Goal: Answer question/provide support: Share knowledge or assist other users

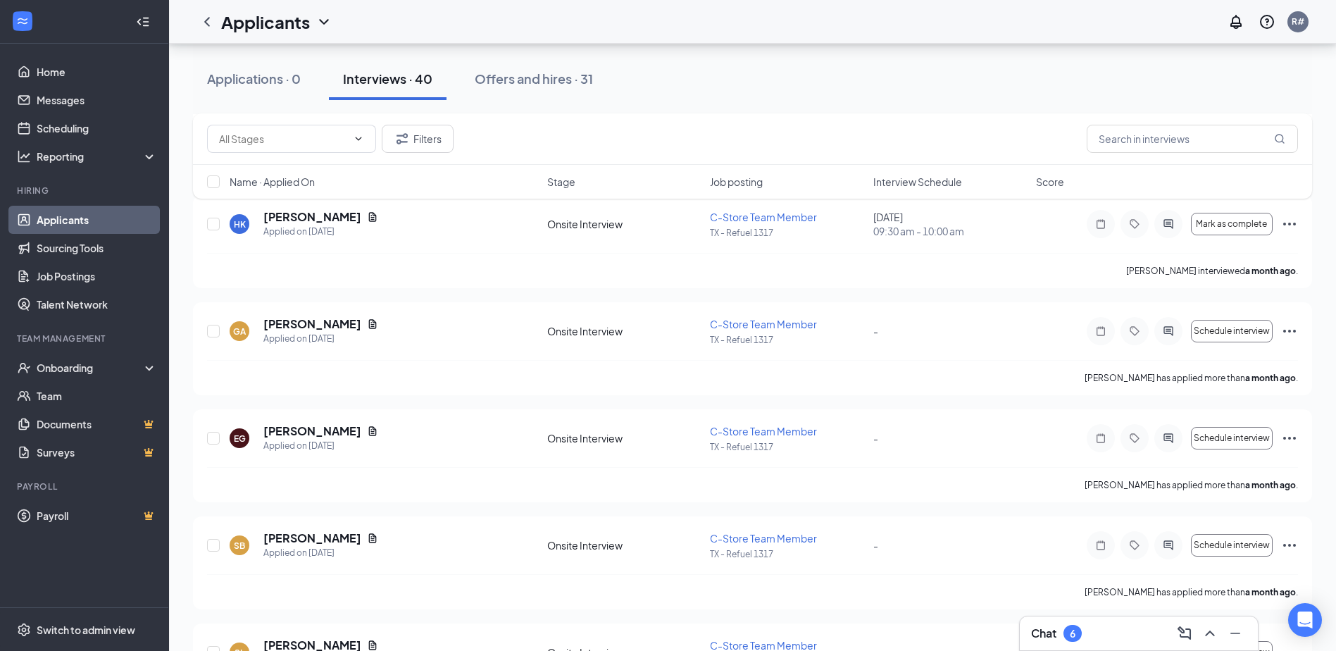
scroll to position [3938, 0]
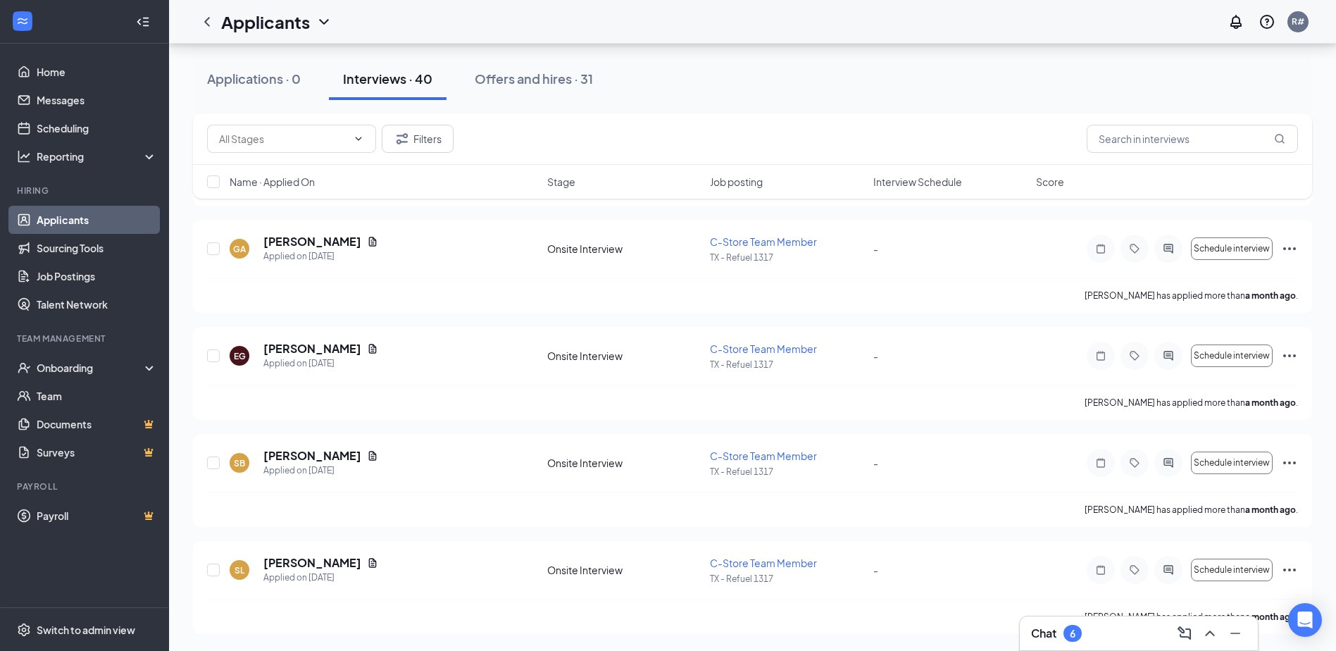
click at [1072, 640] on div "6" at bounding box center [1073, 633] width 18 height 17
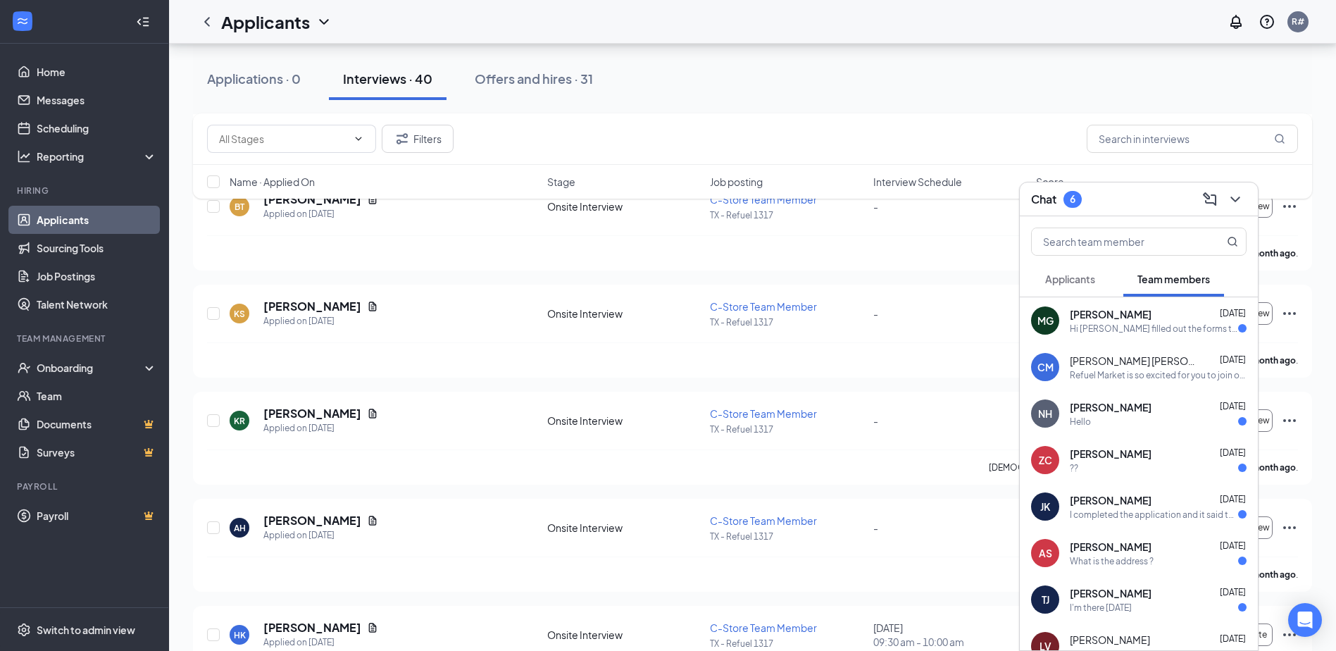
scroll to position [3234, 0]
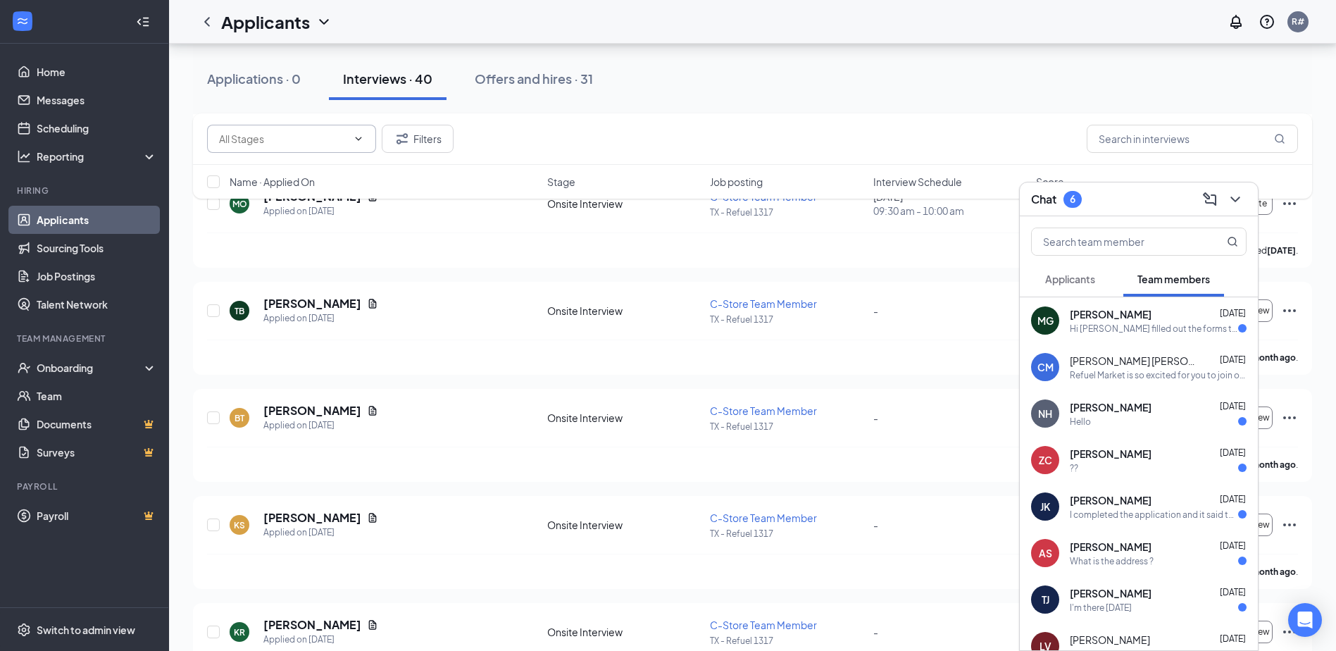
click at [333, 139] on input "text" at bounding box center [283, 138] width 128 height 15
click at [326, 95] on div "Applications · 0 Interviews · 40 Offers and hires · 31" at bounding box center [752, 79] width 1119 height 42
click at [326, 75] on div "Applications · 0 Interviews · 40 Offers and hires · 31" at bounding box center [752, 79] width 1119 height 42
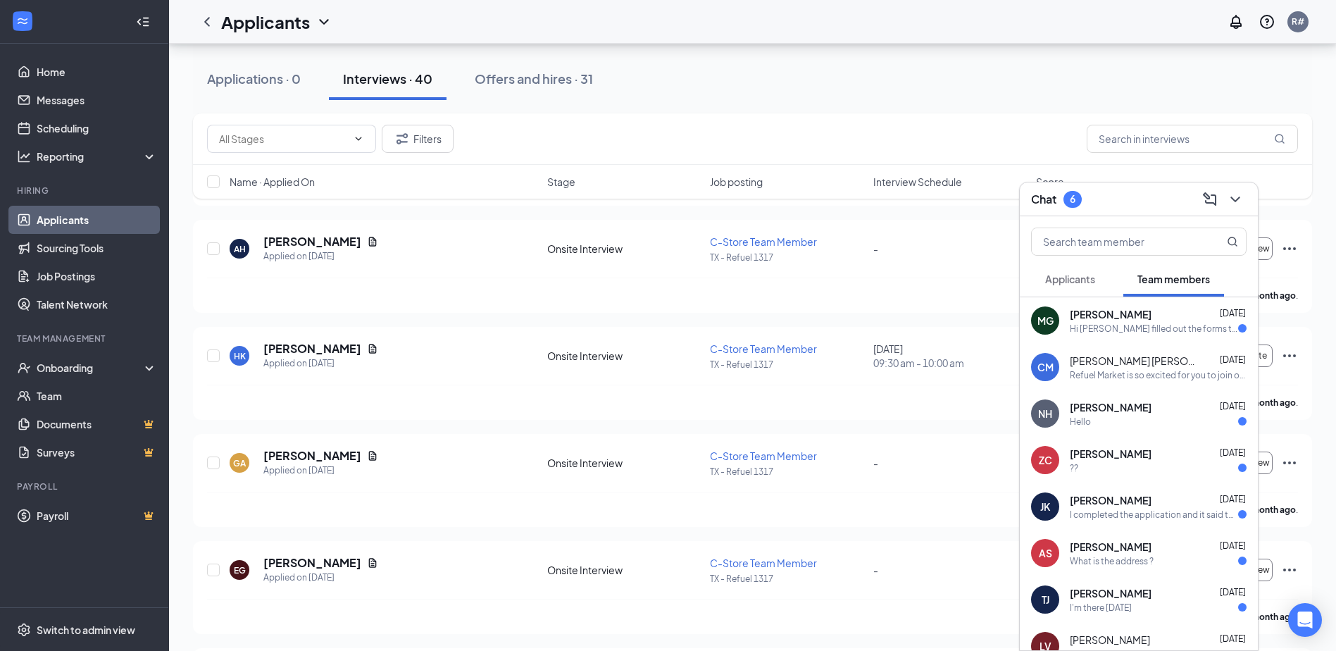
scroll to position [3938, 0]
click at [1234, 195] on icon "ChevronDown" at bounding box center [1235, 199] width 17 height 17
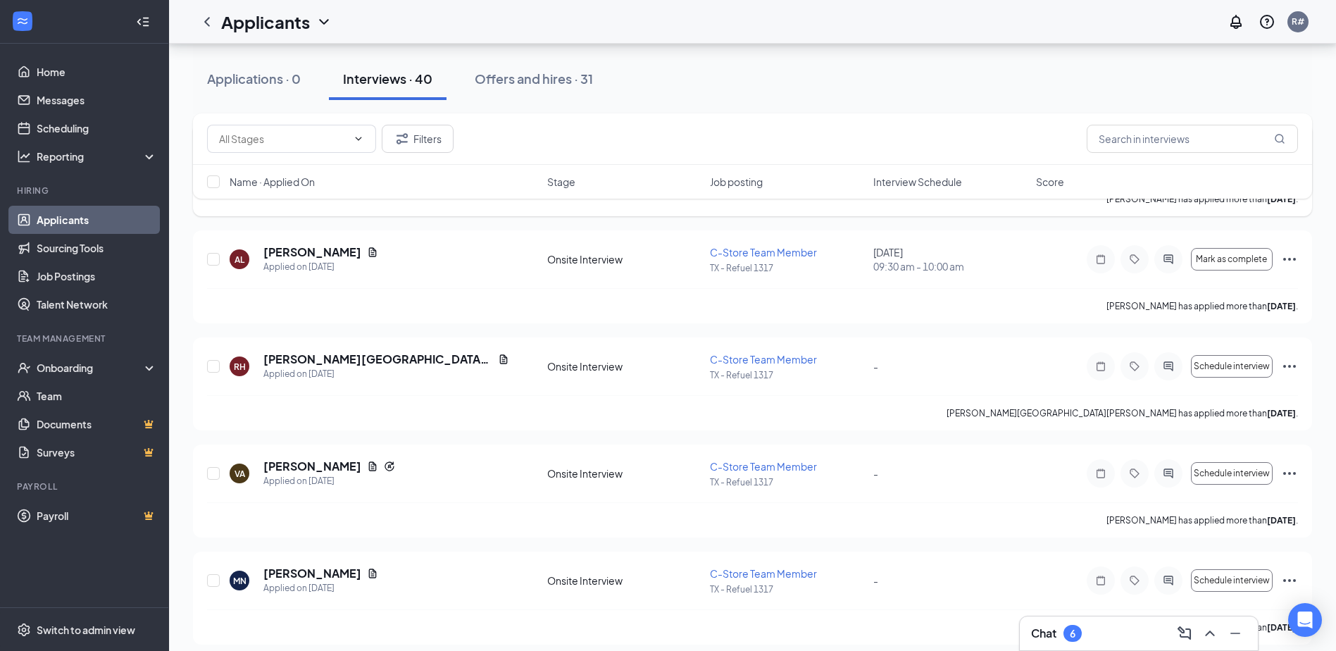
scroll to position [845, 0]
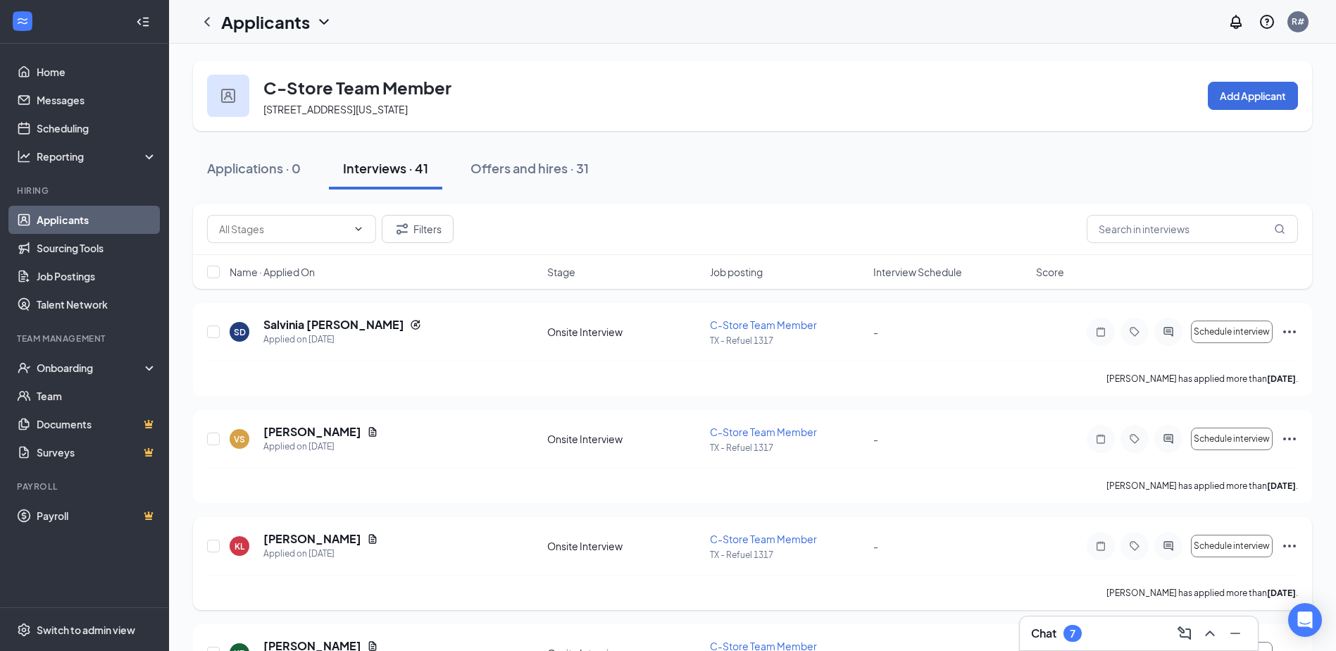
scroll to position [282, 0]
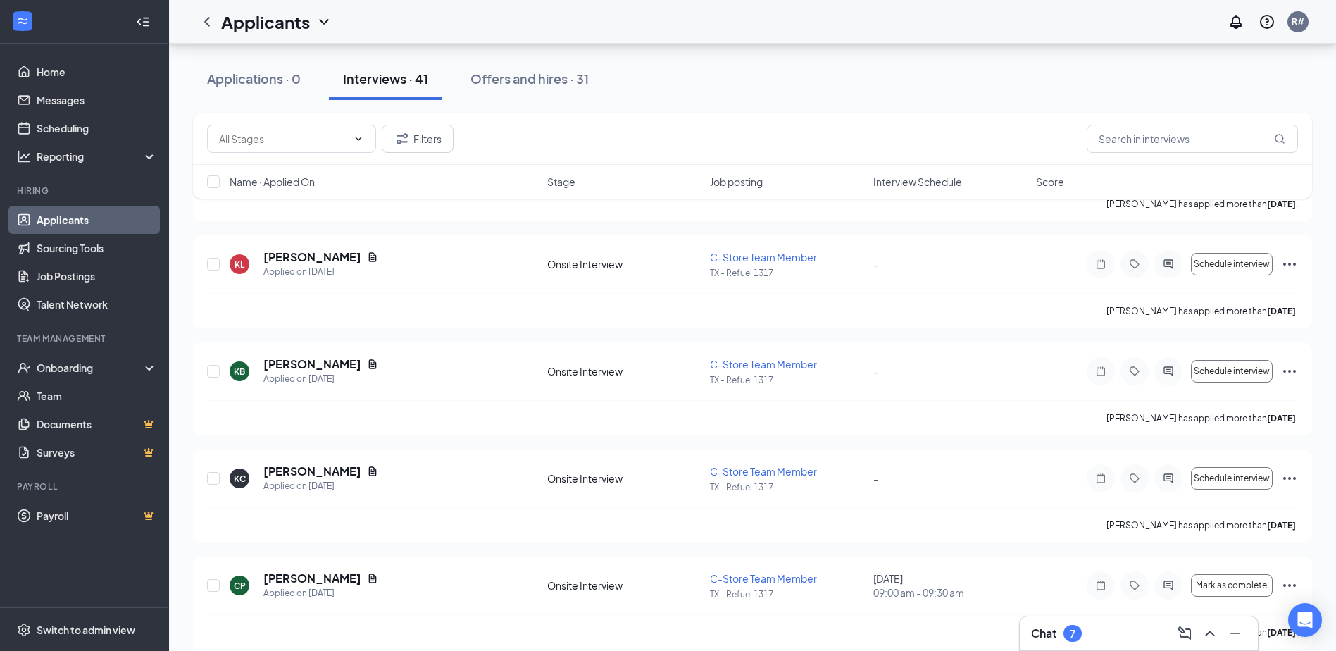
click at [1069, 637] on div "7" at bounding box center [1073, 633] width 18 height 17
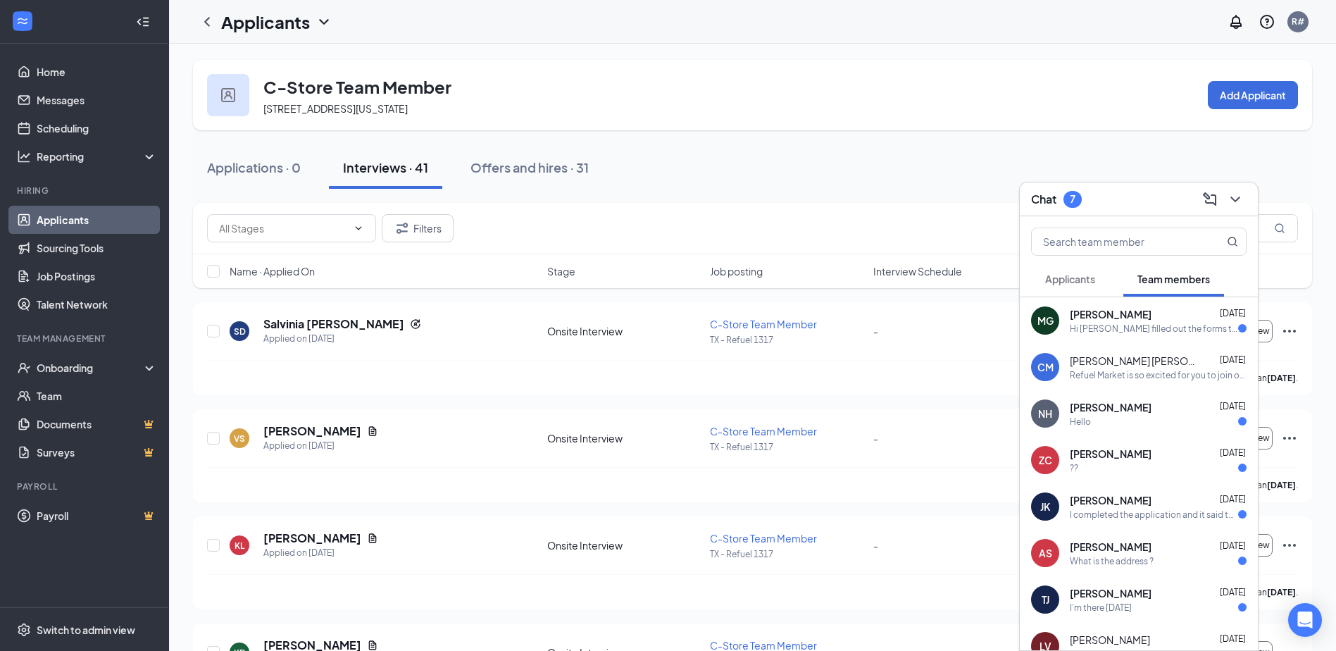
scroll to position [0, 0]
click at [1234, 197] on icon "ChevronDown" at bounding box center [1235, 199] width 17 height 17
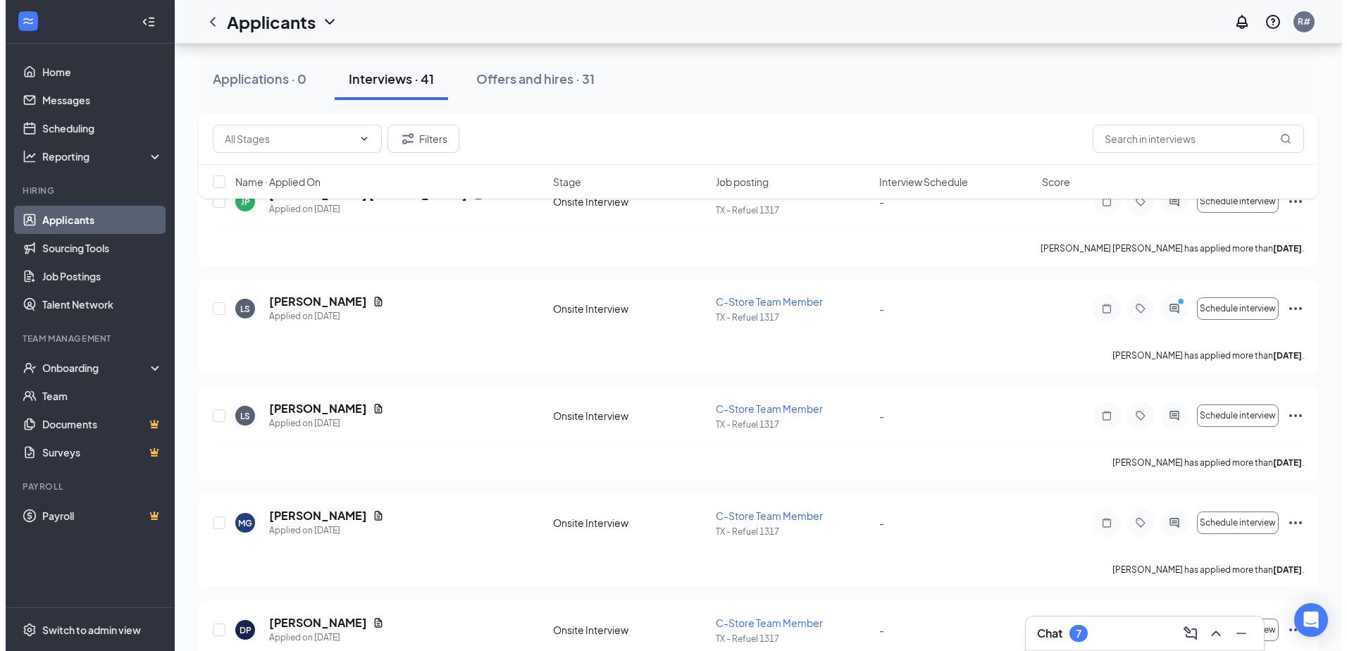
scroll to position [1973, 0]
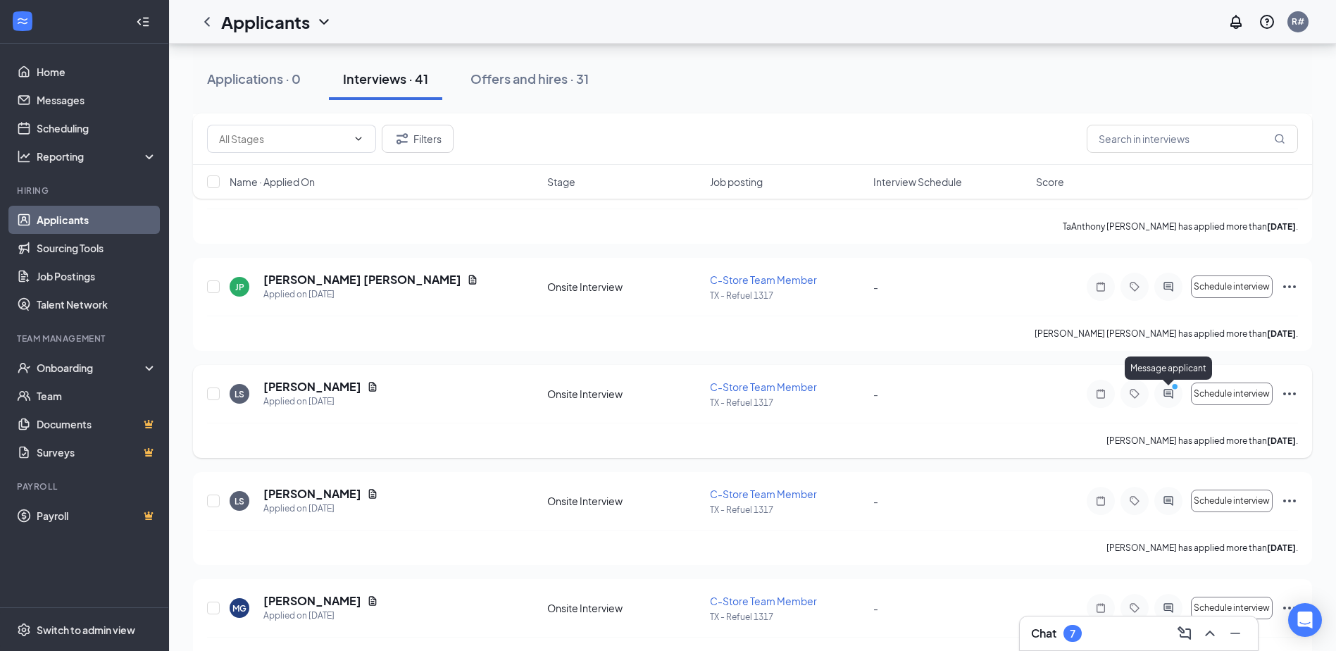
click at [1166, 390] on icon "ActiveChat" at bounding box center [1168, 393] width 9 height 9
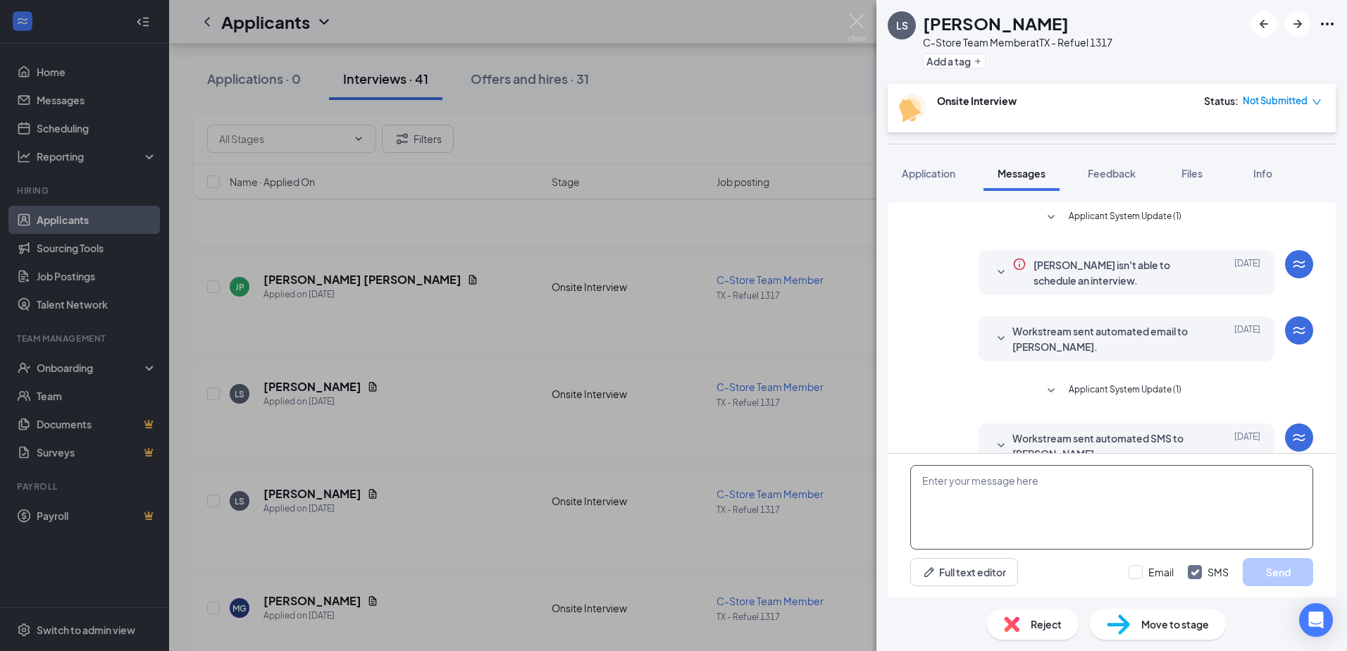
scroll to position [213, 0]
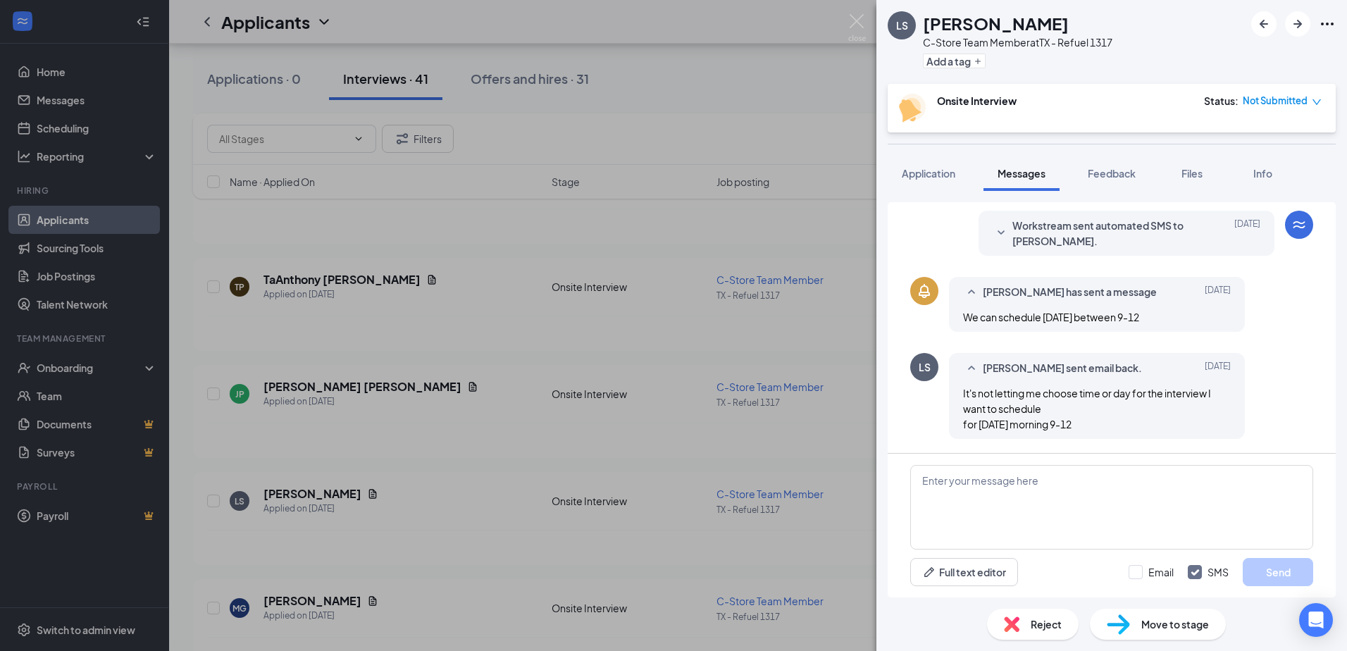
drag, startPoint x: 928, startPoint y: 176, endPoint x: 1083, endPoint y: 332, distance: 219.7
click at [928, 175] on span "Application" at bounding box center [929, 173] width 54 height 13
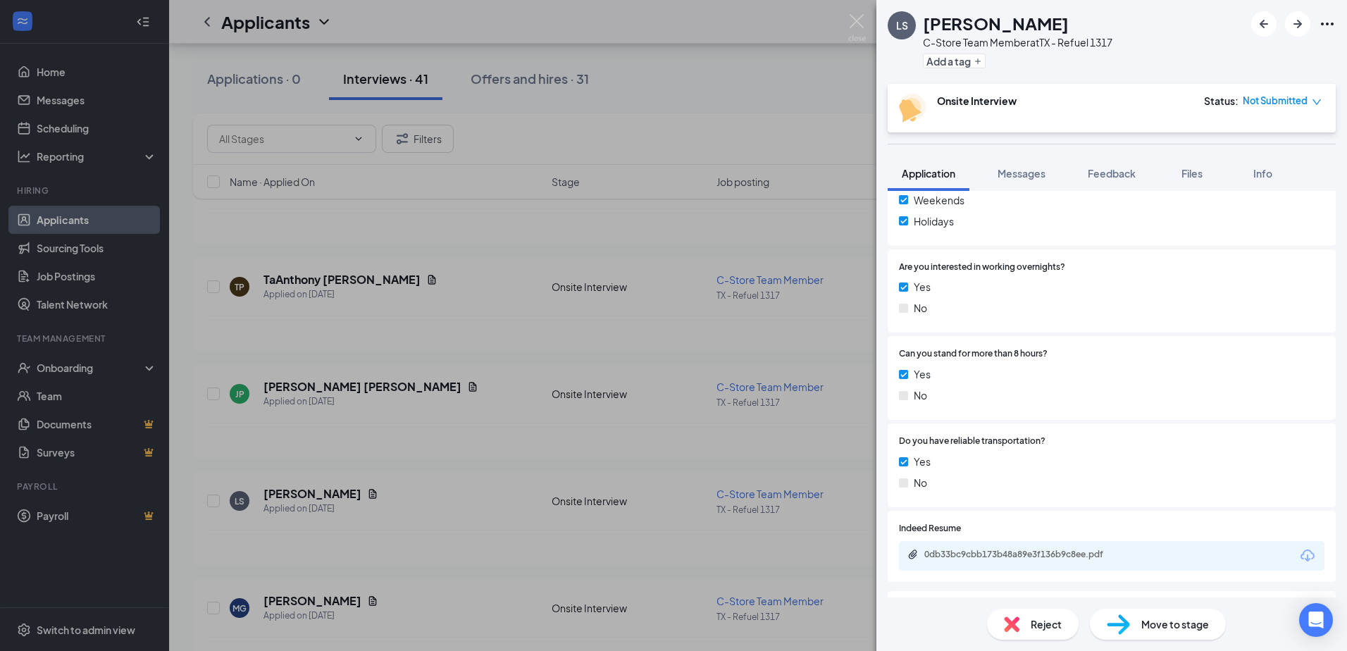
scroll to position [810, 0]
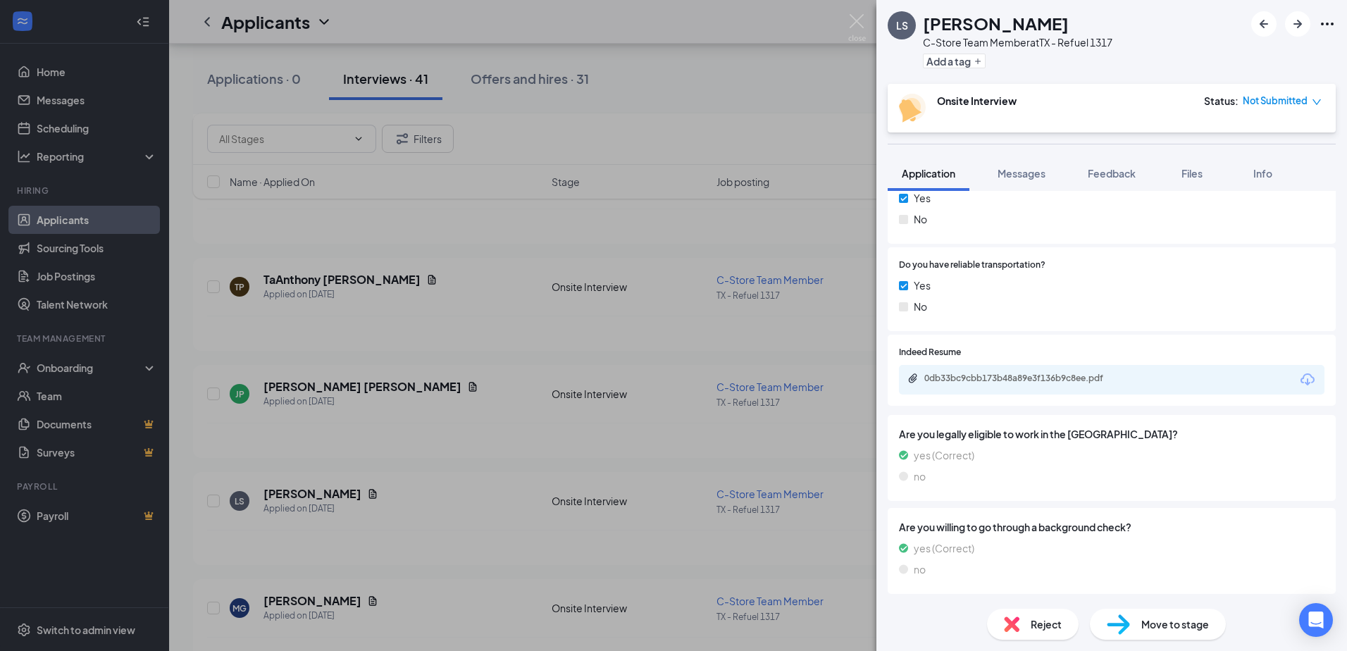
click at [840, 426] on div "LS [PERSON_NAME] C-Store Team Member at [GEOGRAPHIC_DATA] - Refuel 1317 Add a t…" at bounding box center [673, 325] width 1347 height 651
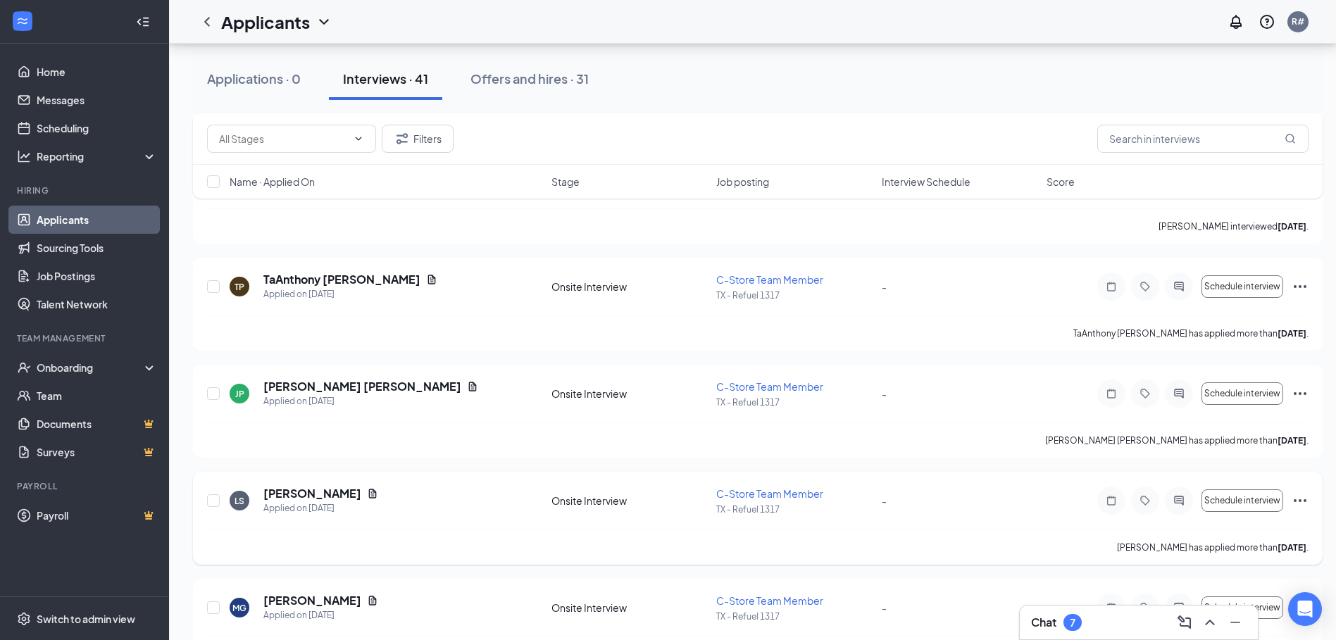
click at [1174, 500] on icon "ActiveChat" at bounding box center [1179, 500] width 17 height 11
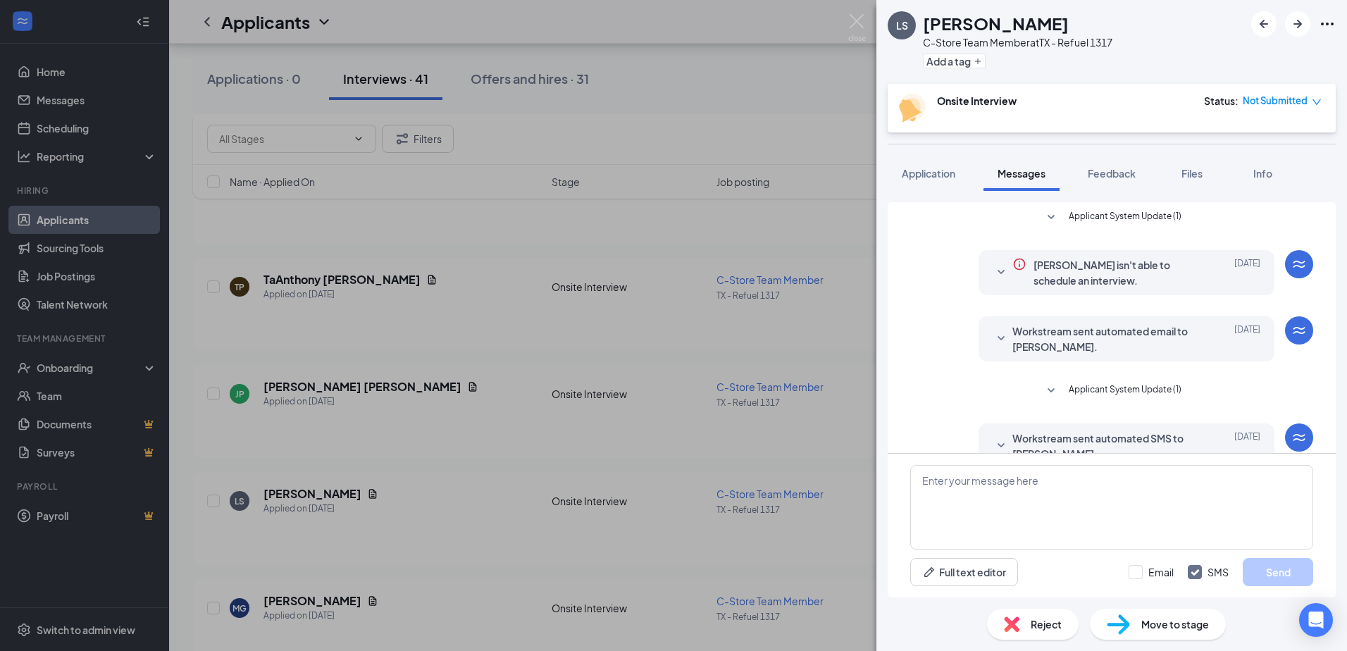
scroll to position [213, 0]
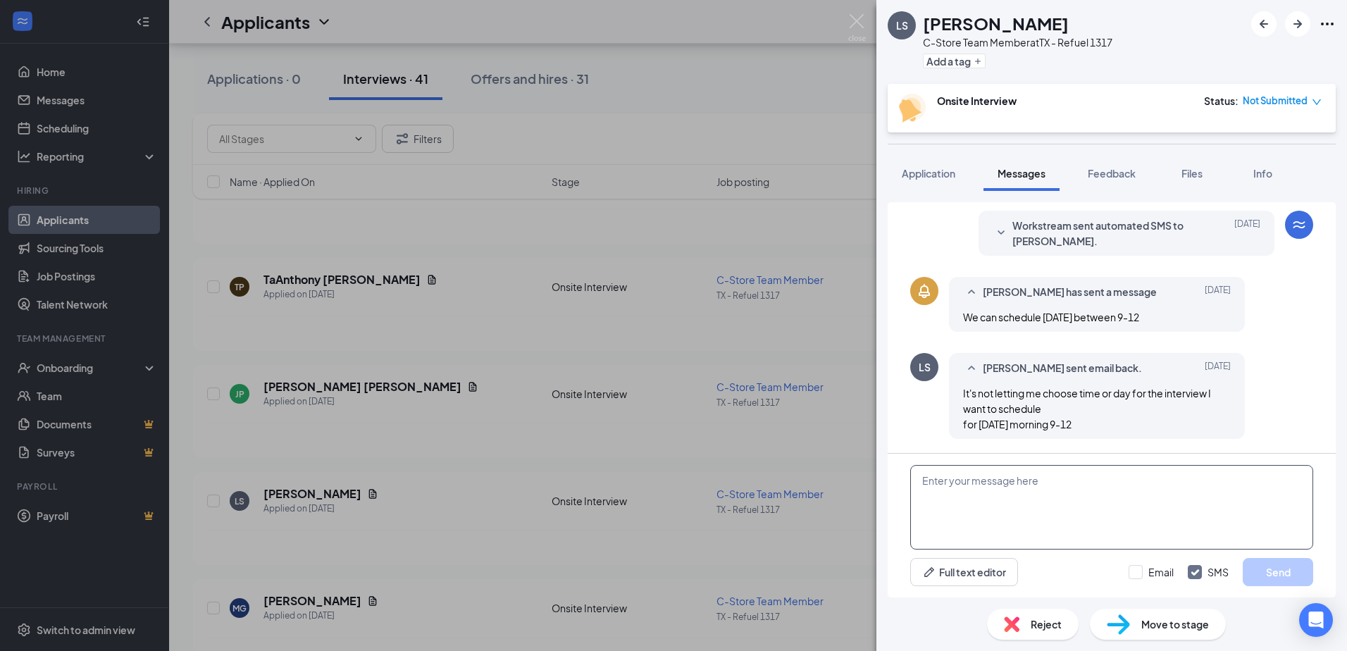
click at [1034, 484] on textarea at bounding box center [1111, 507] width 403 height 85
click at [1132, 497] on textarea at bounding box center [1111, 507] width 403 height 85
click at [1056, 508] on textarea at bounding box center [1111, 507] width 403 height 85
type textarea "i will be doing interviews [DATE] 9am-11"
click at [1277, 568] on button "Send" at bounding box center [1278, 572] width 70 height 28
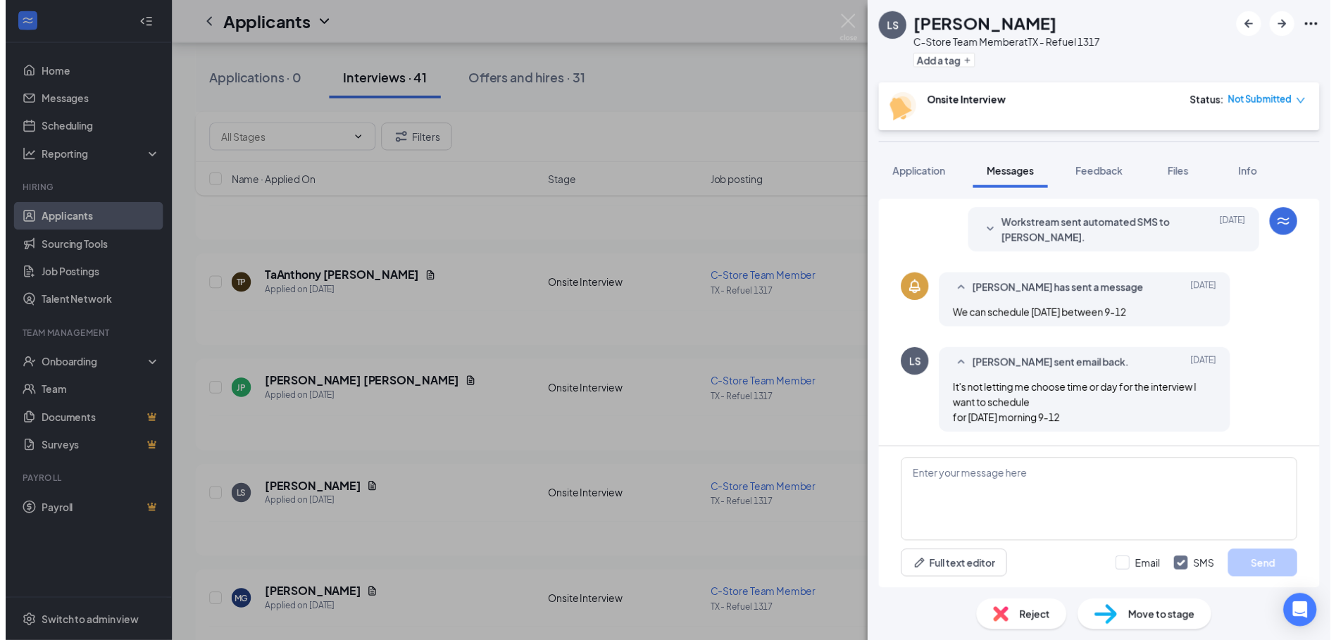
scroll to position [289, 0]
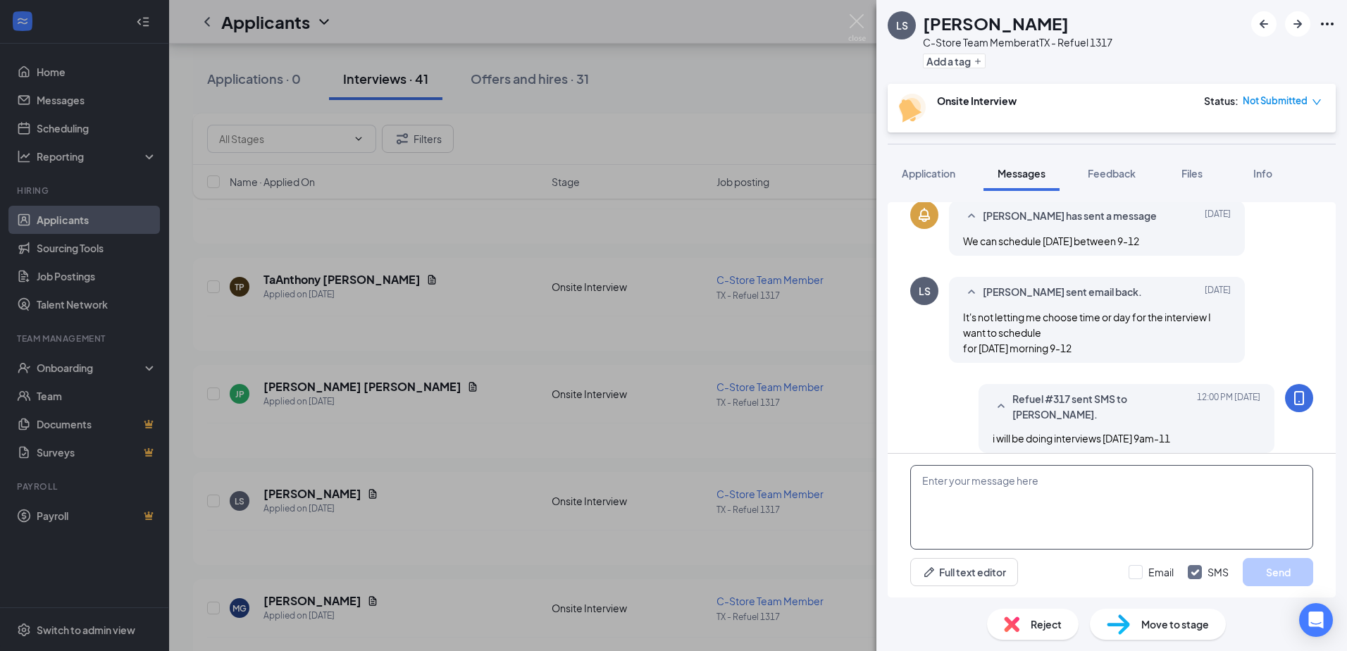
click at [968, 485] on textarea at bounding box center [1111, 507] width 403 height 85
click at [702, 100] on div "LS [PERSON_NAME] C-Store Team Member at [GEOGRAPHIC_DATA] - Refuel 1317 Add a t…" at bounding box center [673, 325] width 1347 height 651
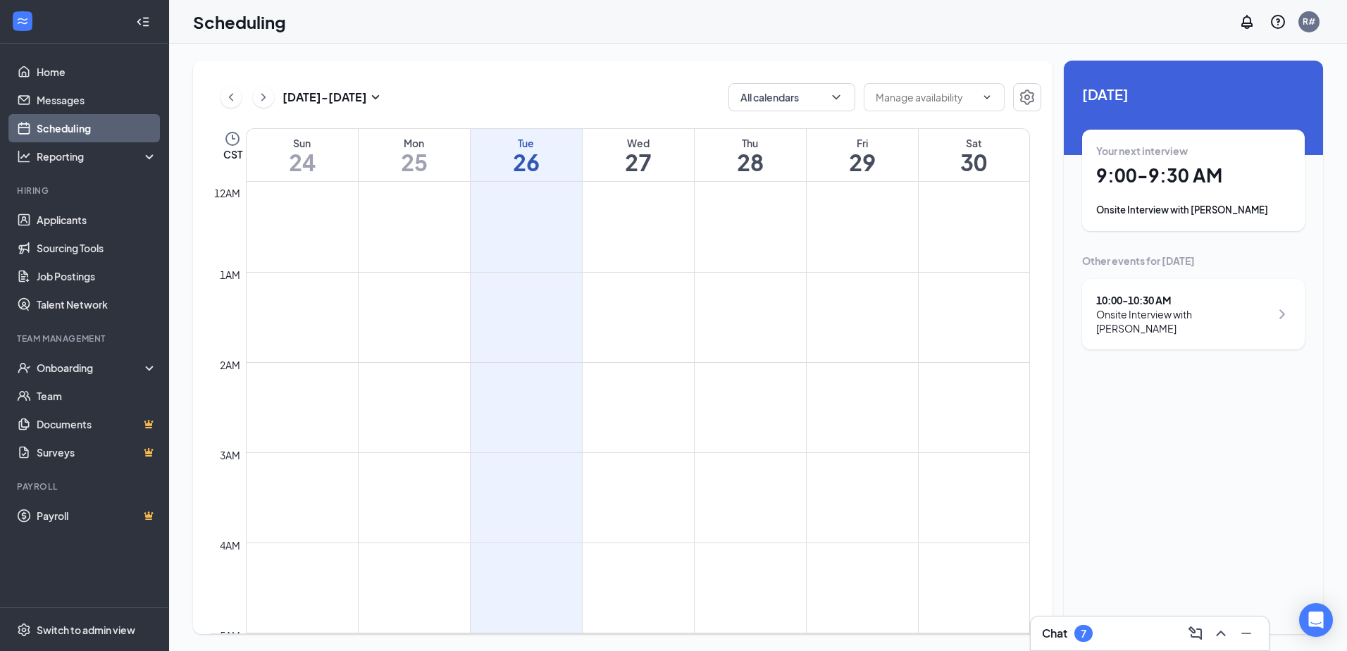
scroll to position [693, 0]
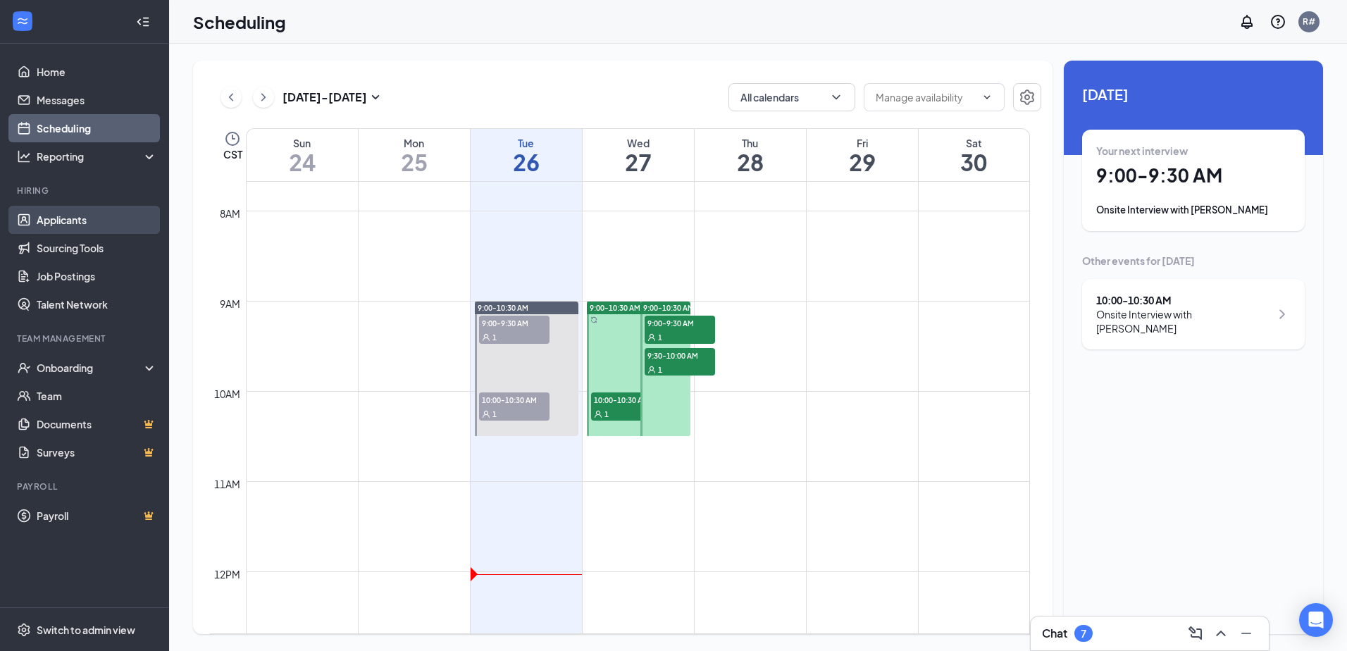
click at [37, 216] on link "Applicants" at bounding box center [97, 220] width 120 height 28
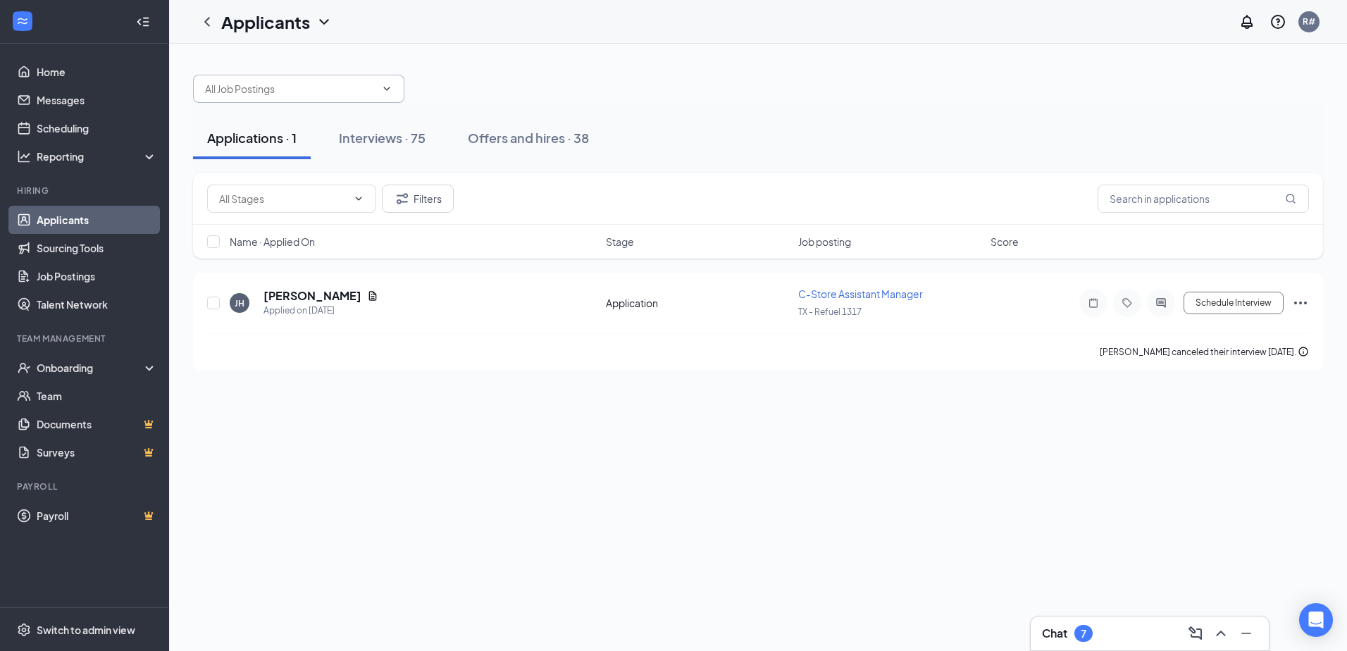
click at [381, 88] on icon "ChevronDown" at bounding box center [386, 88] width 11 height 11
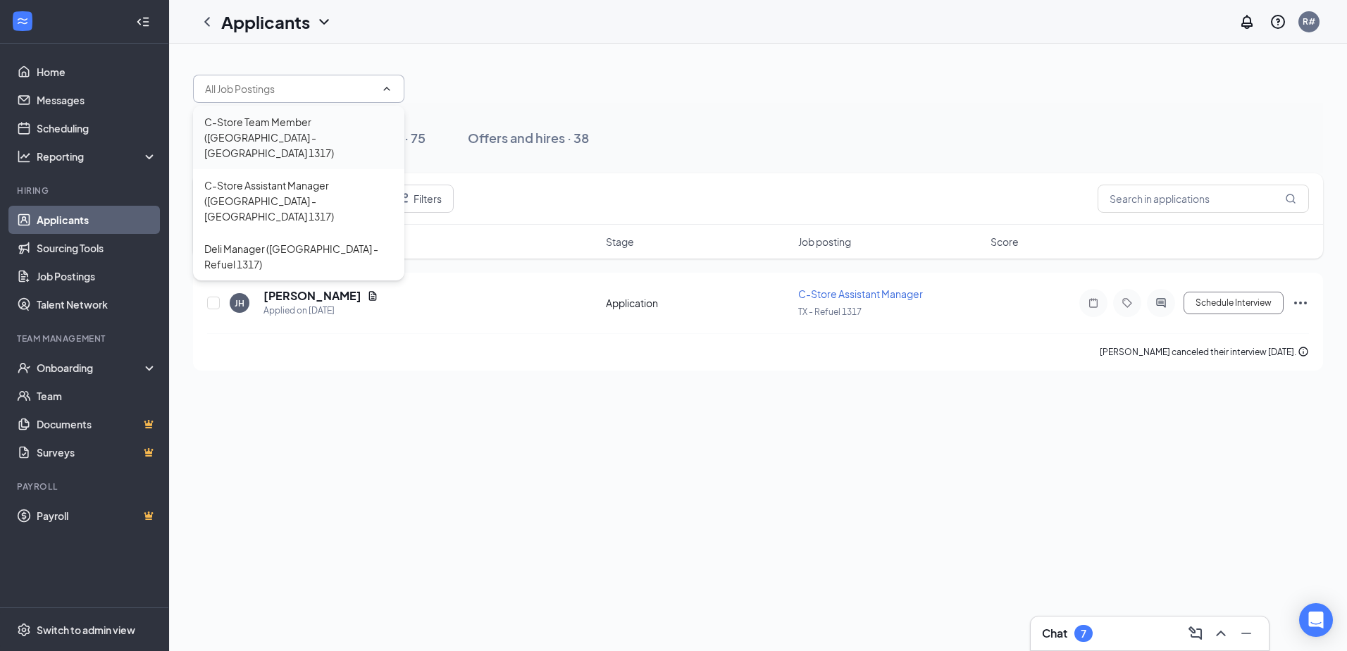
click at [346, 127] on div "C-Store Team Member (TX - Refuel 1317)" at bounding box center [298, 137] width 189 height 46
type input "C-Store Team Member (TX - Refuel 1317)"
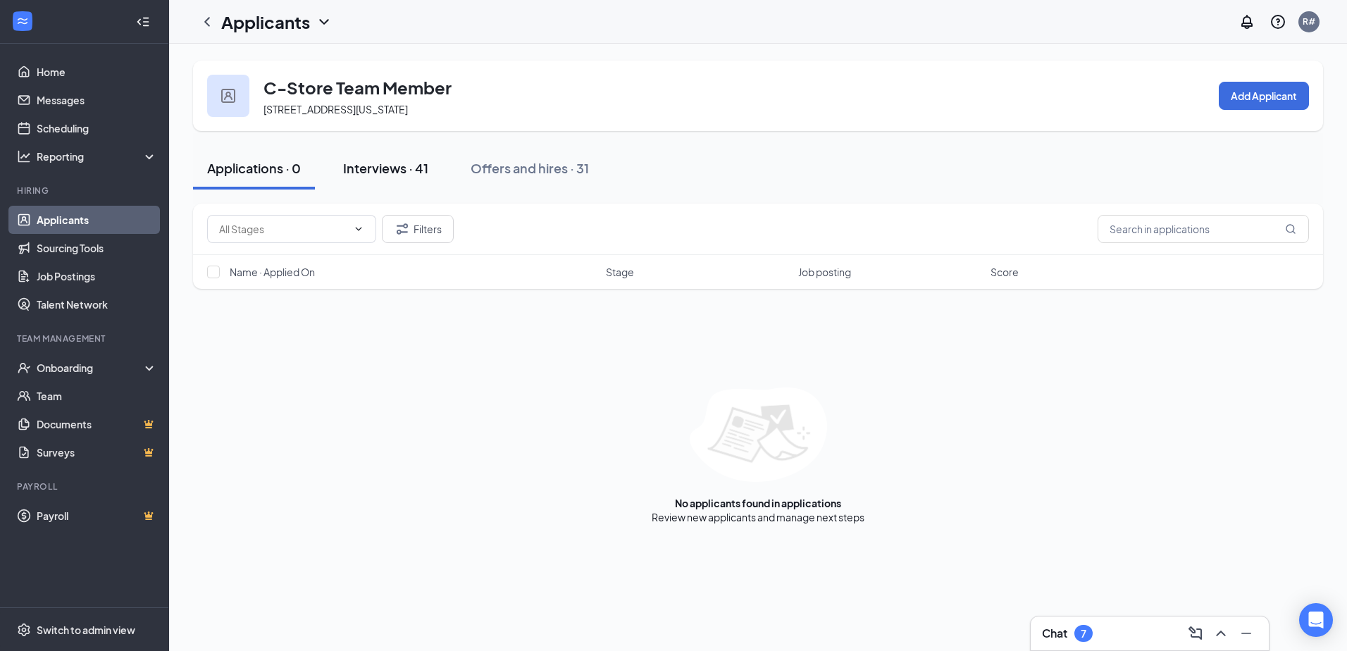
click at [404, 166] on div "Interviews · 41" at bounding box center [385, 168] width 85 height 18
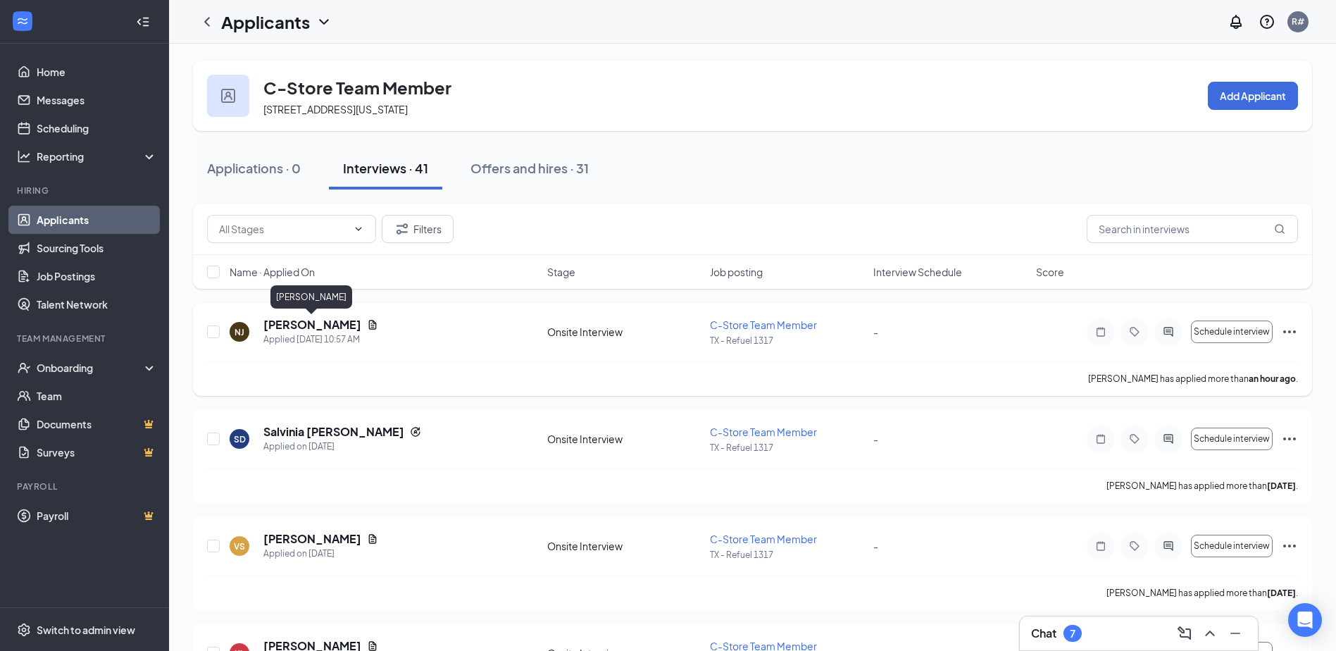
click at [291, 321] on h5 "[PERSON_NAME]" at bounding box center [312, 324] width 98 height 15
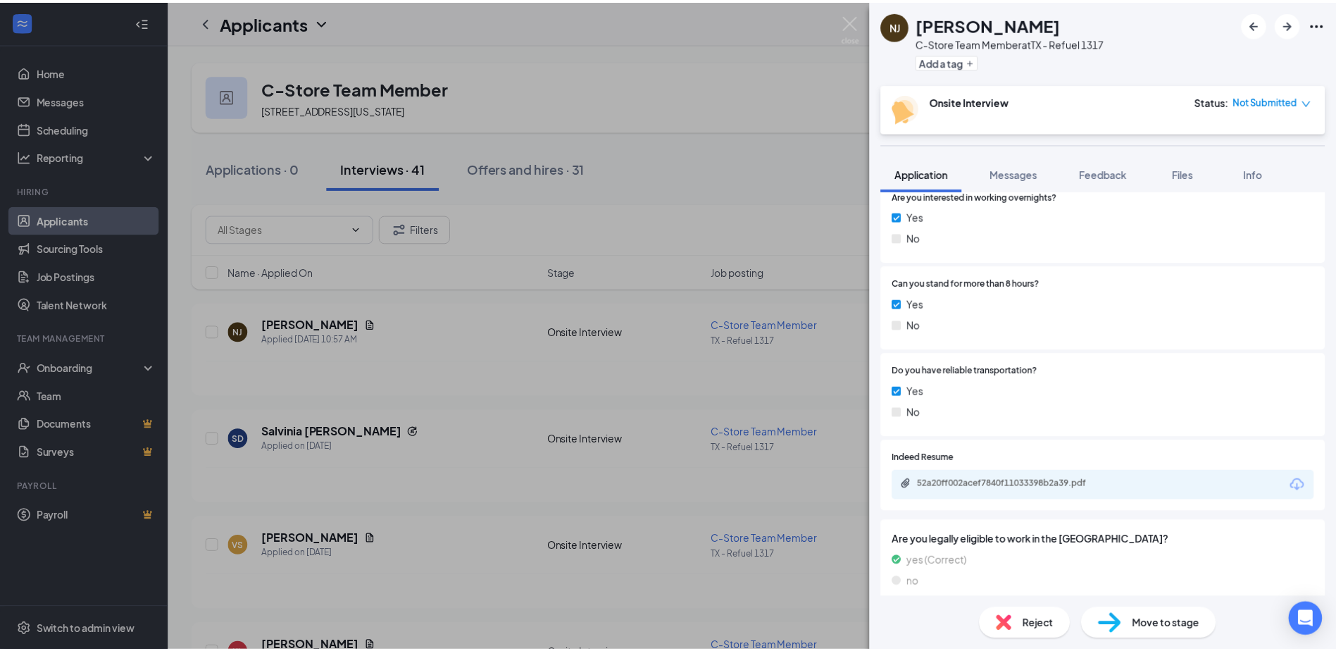
scroll to position [810, 0]
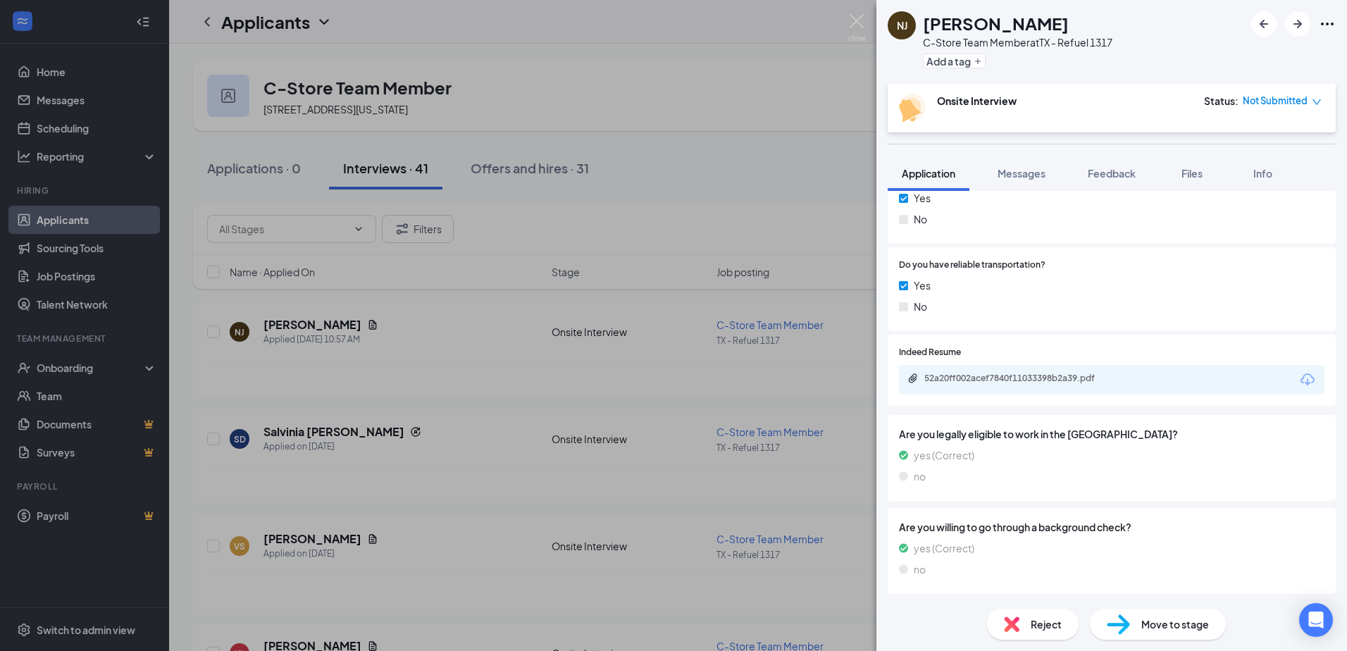
click at [473, 351] on div "NJ Nathaniel Joseph C-Store Team Member at TX - Refuel 1317 Add a tag Onsite In…" at bounding box center [673, 325] width 1347 height 651
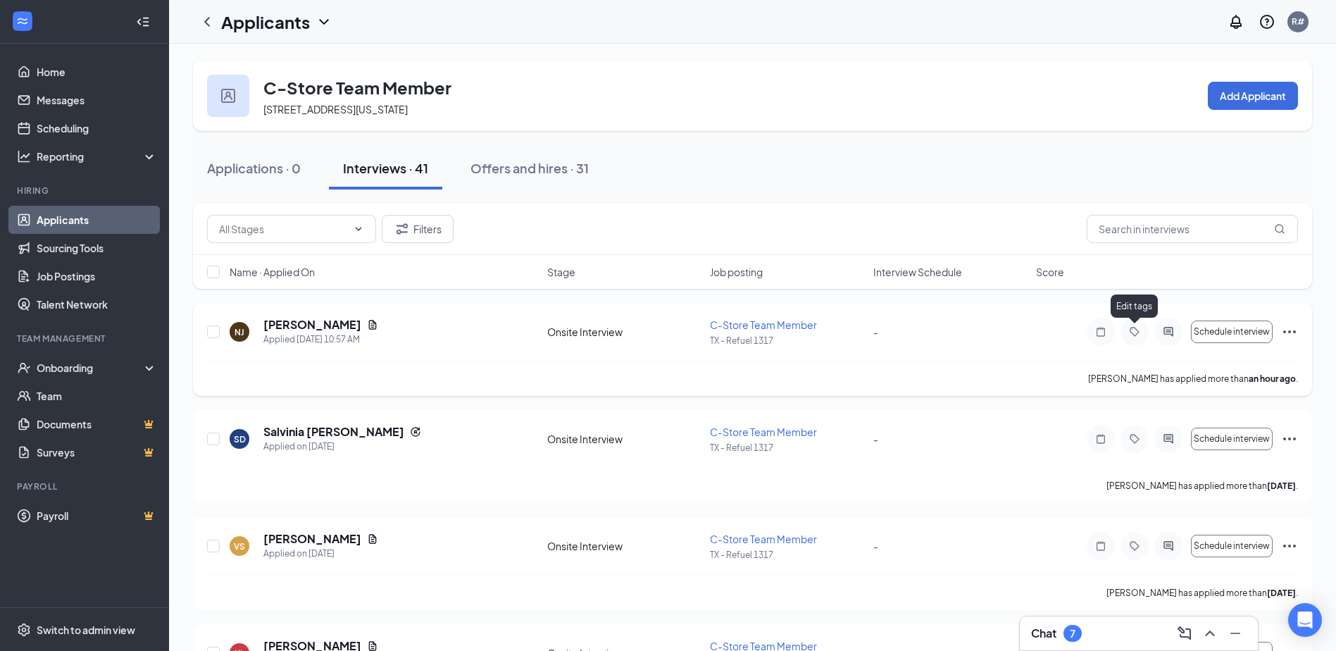
click at [1134, 327] on icon "Tag" at bounding box center [1135, 331] width 17 height 11
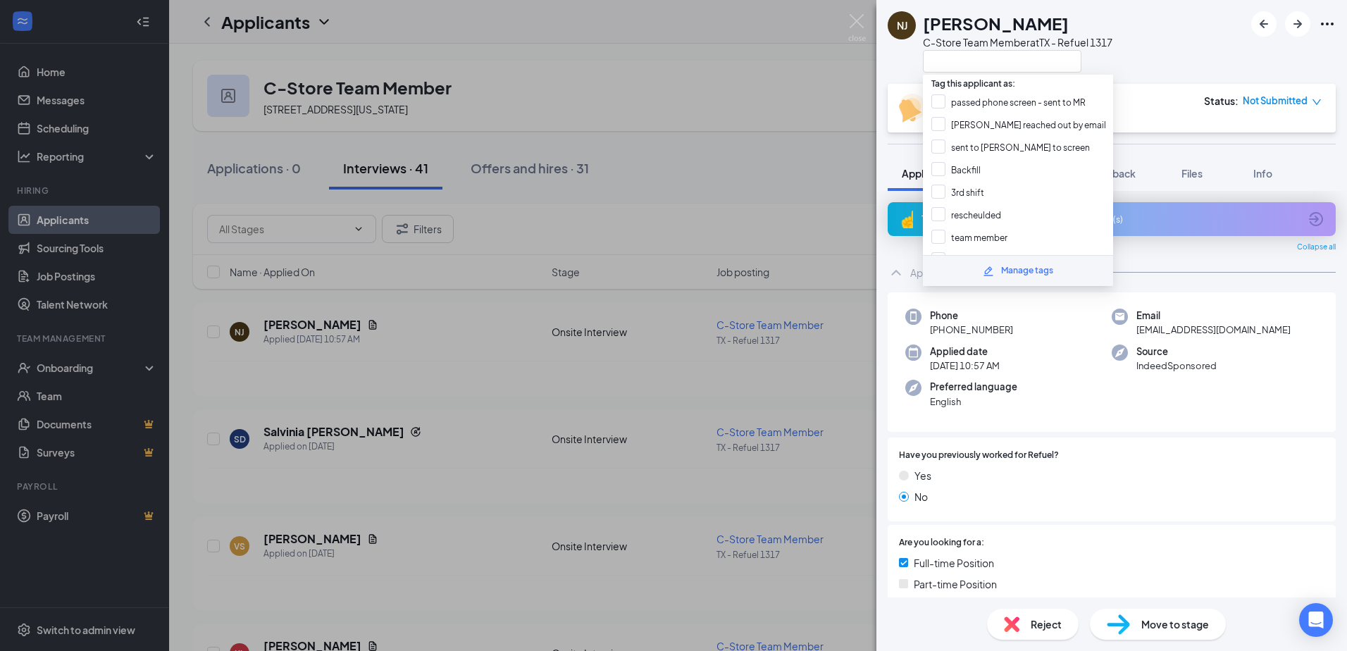
click at [778, 225] on div "NJ Nathaniel Joseph C-Store Team Member at TX - Refuel 1317 Onsite Interview St…" at bounding box center [673, 325] width 1347 height 651
click at [587, 274] on div "Stage" at bounding box center [630, 272] width 156 height 14
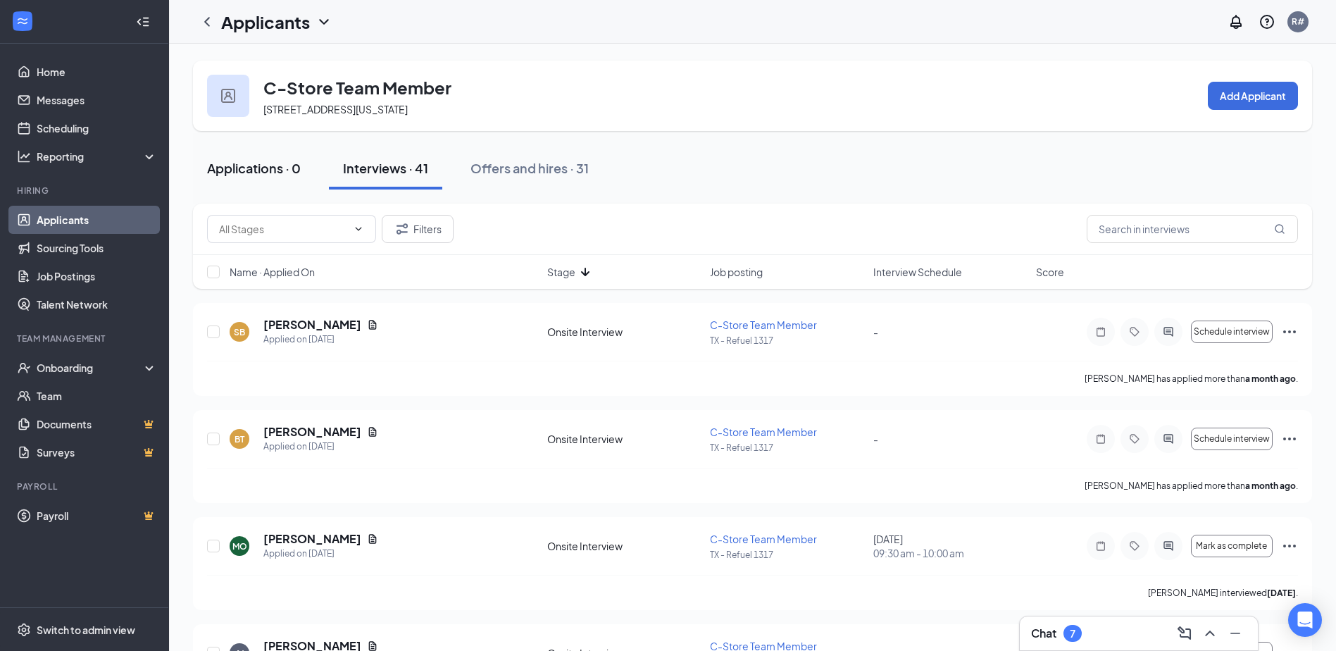
click at [225, 165] on div "Applications · 0" at bounding box center [254, 168] width 94 height 18
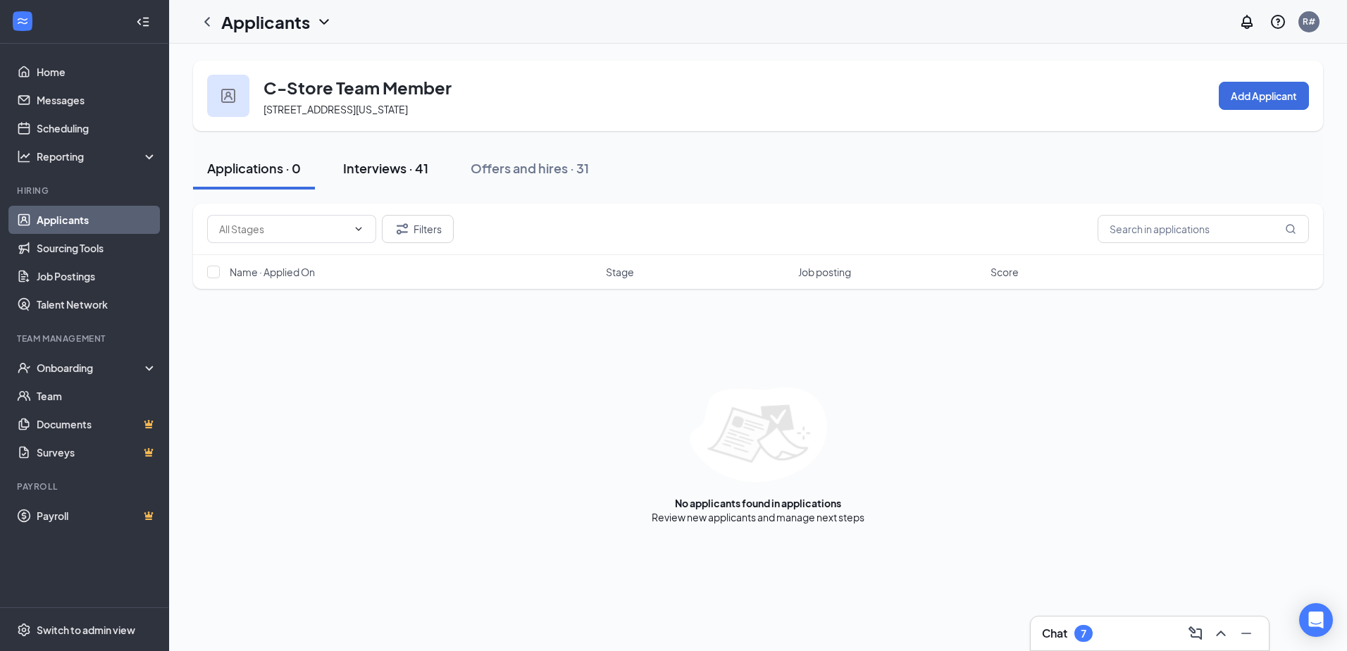
click at [388, 161] on div "Interviews · 41" at bounding box center [385, 168] width 85 height 18
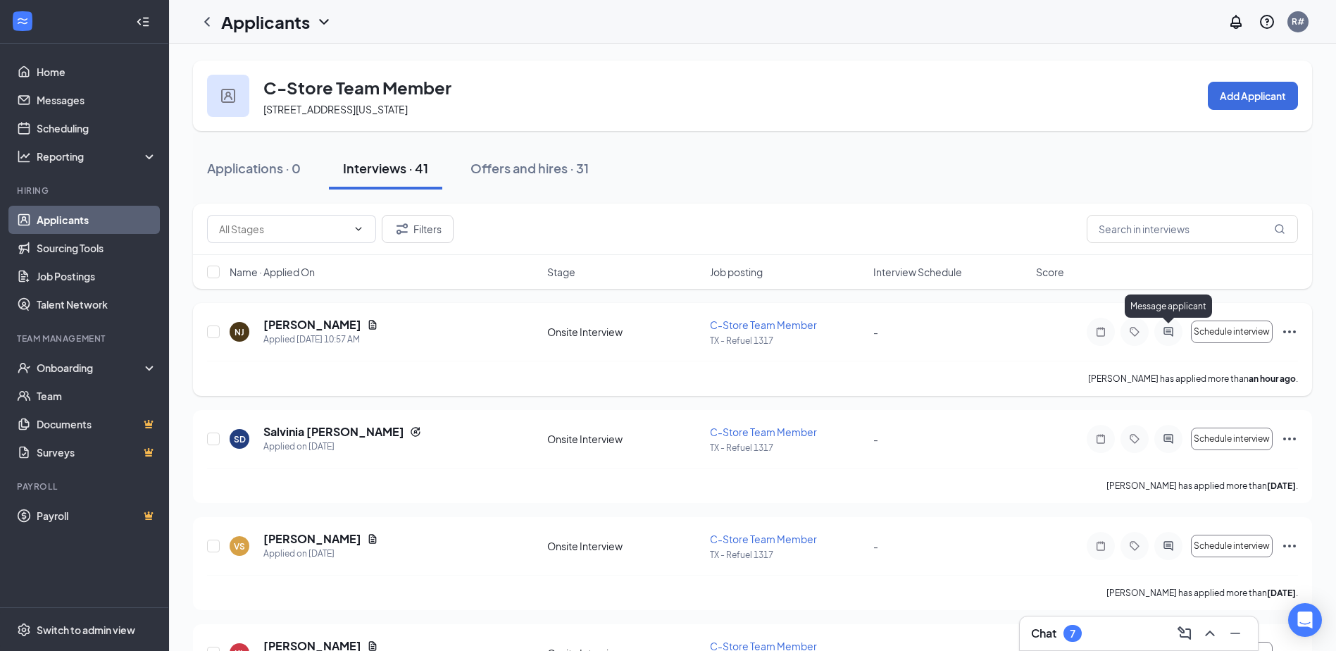
click at [1171, 329] on icon "ActiveChat" at bounding box center [1168, 331] width 17 height 11
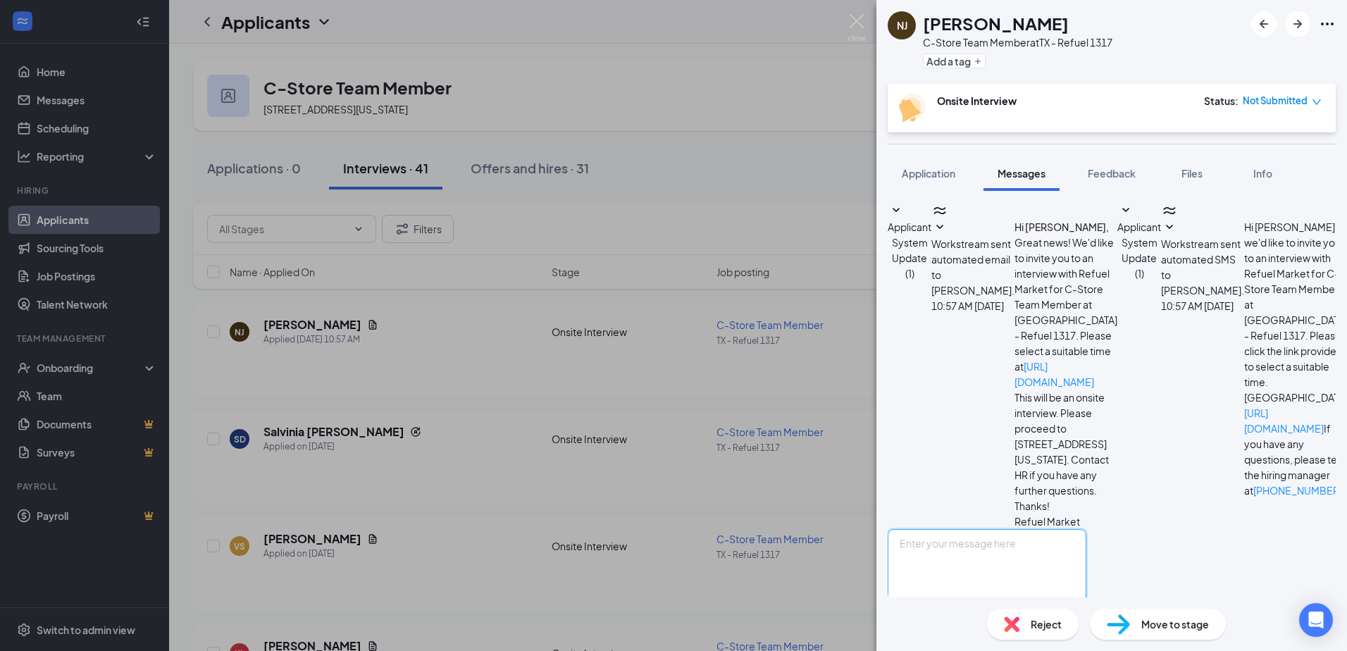
click at [1009, 529] on textarea at bounding box center [987, 571] width 199 height 85
type textarea "hello im doing interviews tomorrow between 9am-11am"
click at [1086, 614] on button "Send" at bounding box center [1074, 638] width 25 height 49
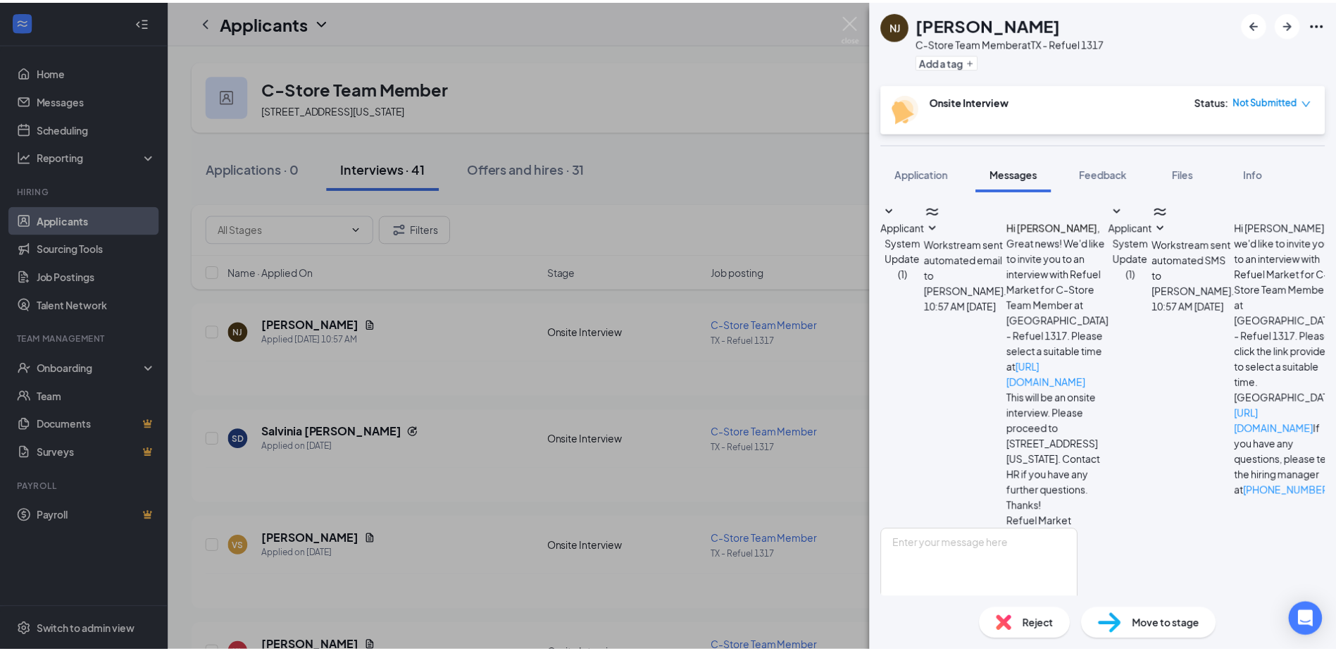
scroll to position [54, 0]
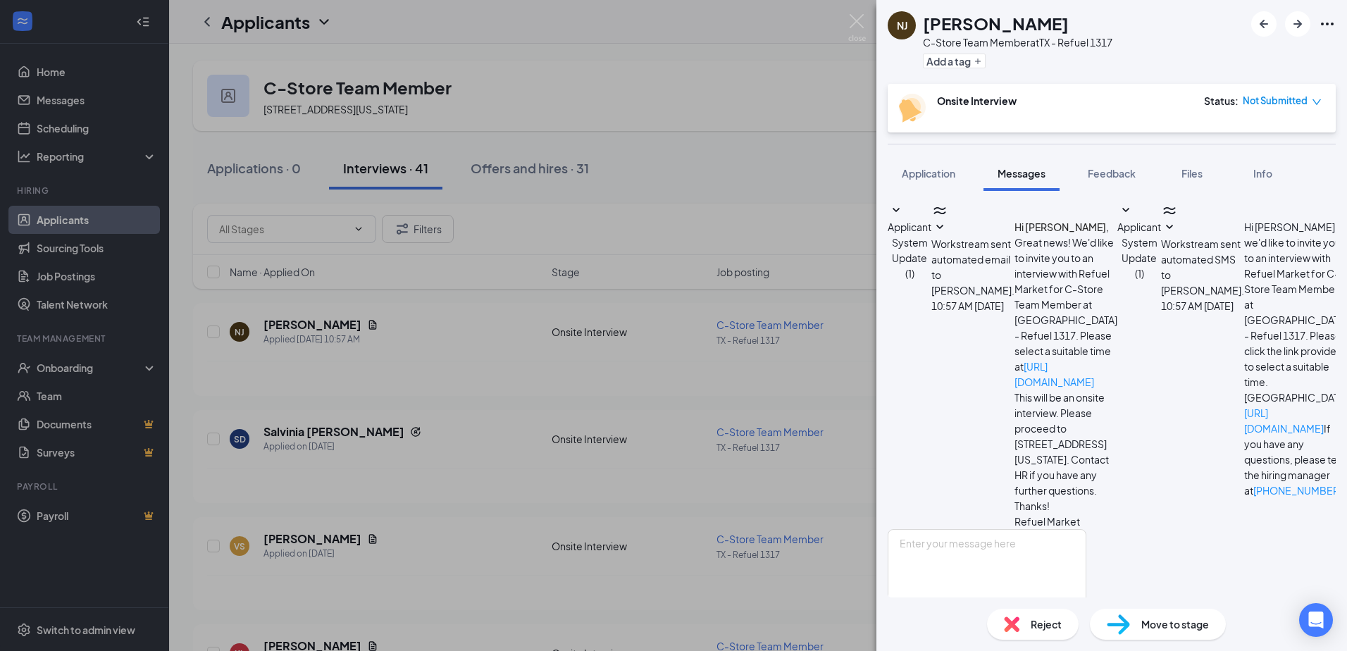
click at [449, 448] on div "NJ Nathaniel Joseph C-Store Team Member at TX - Refuel 1317 Add a tag Onsite In…" at bounding box center [673, 325] width 1347 height 651
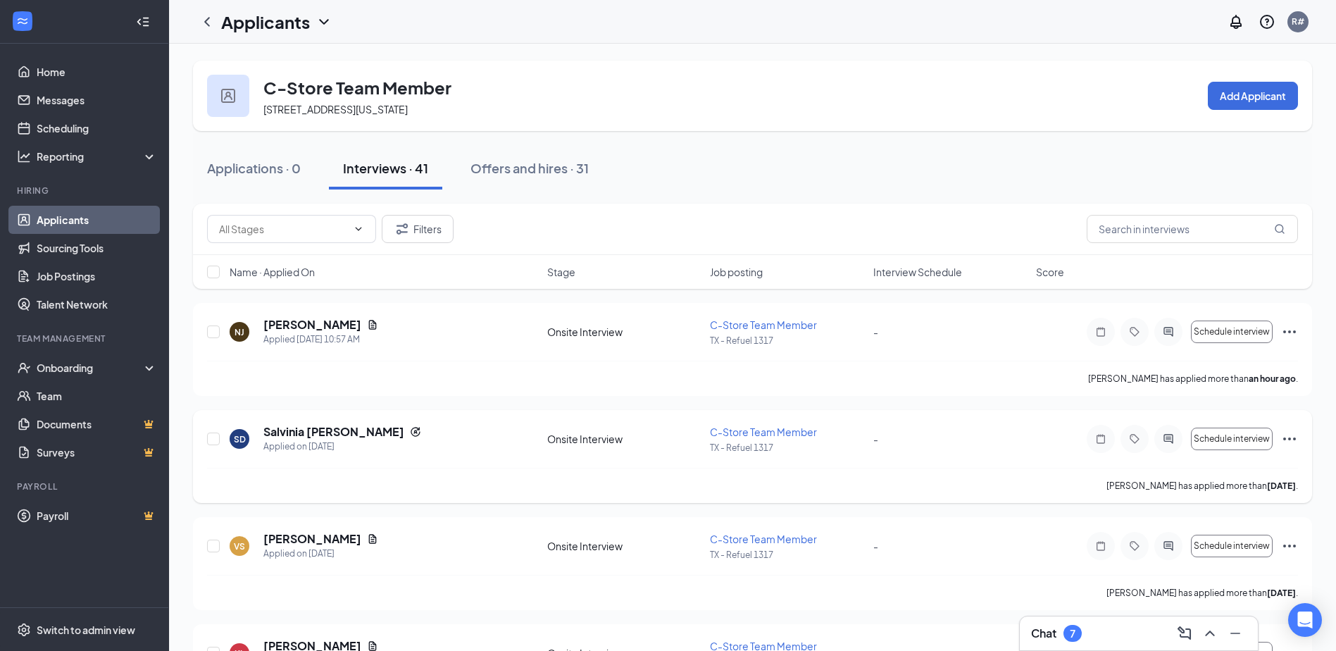
click at [1292, 440] on icon "Ellipses" at bounding box center [1290, 438] width 17 height 17
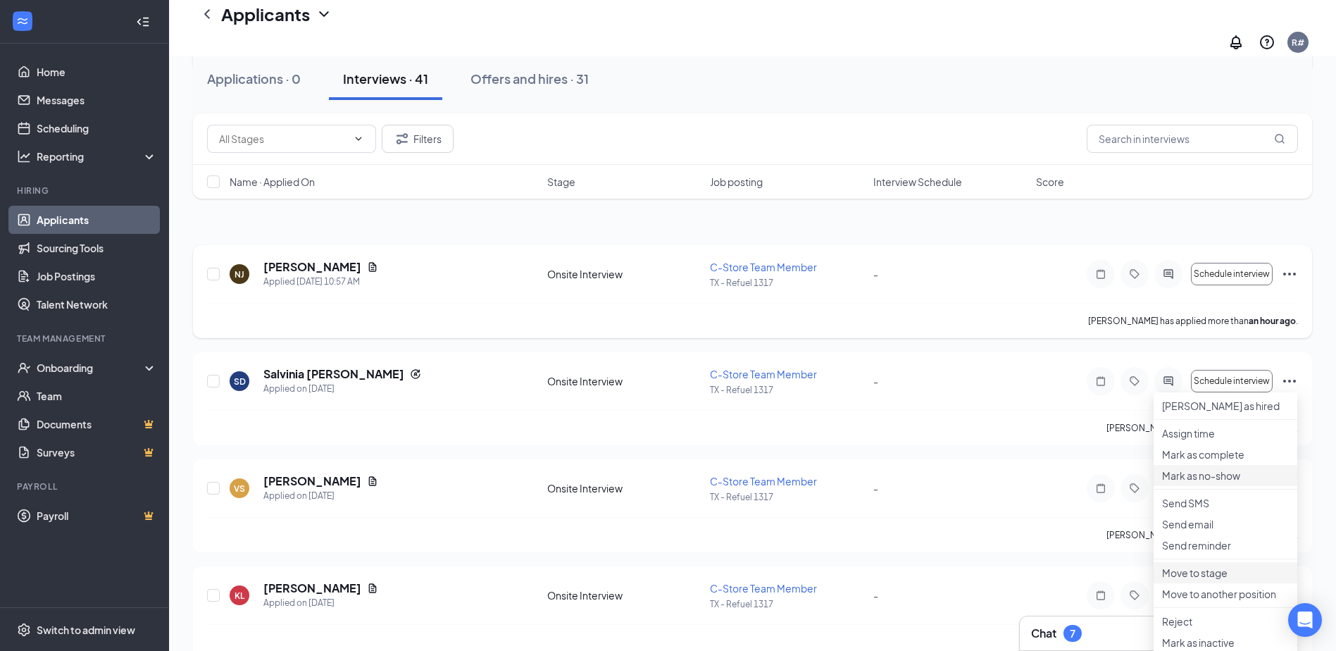
scroll to position [211, 0]
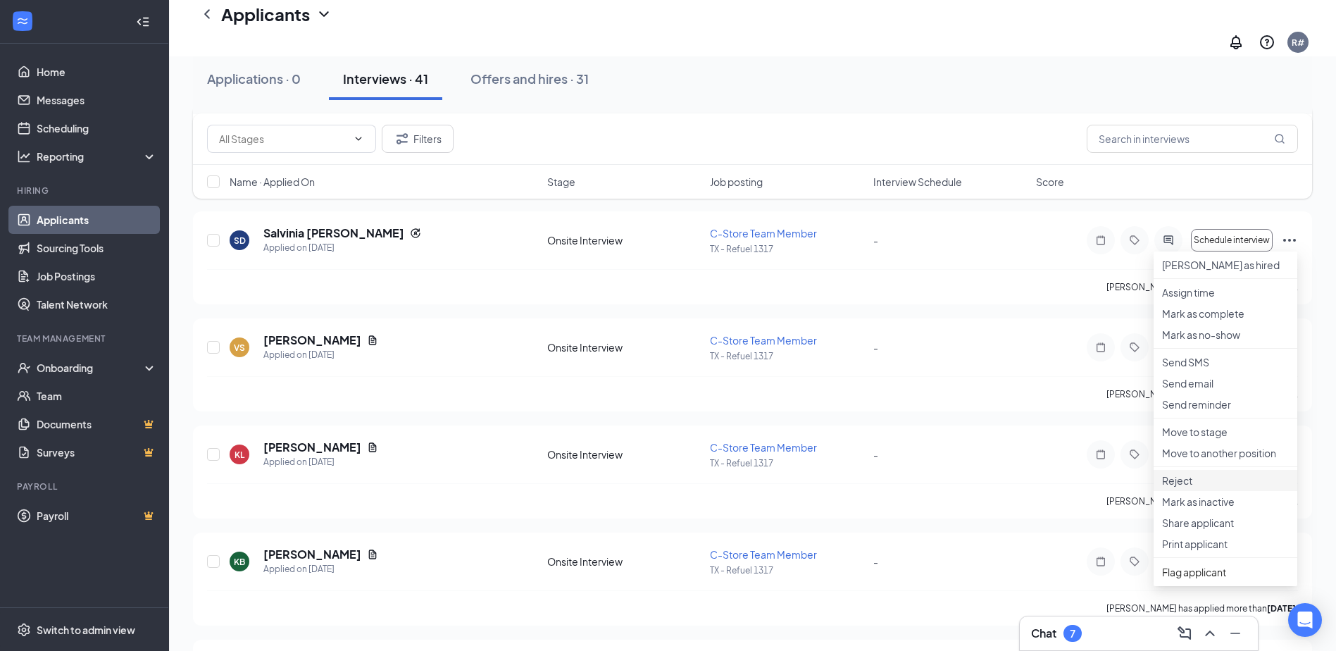
click at [1193, 488] on p "Reject" at bounding box center [1225, 480] width 127 height 14
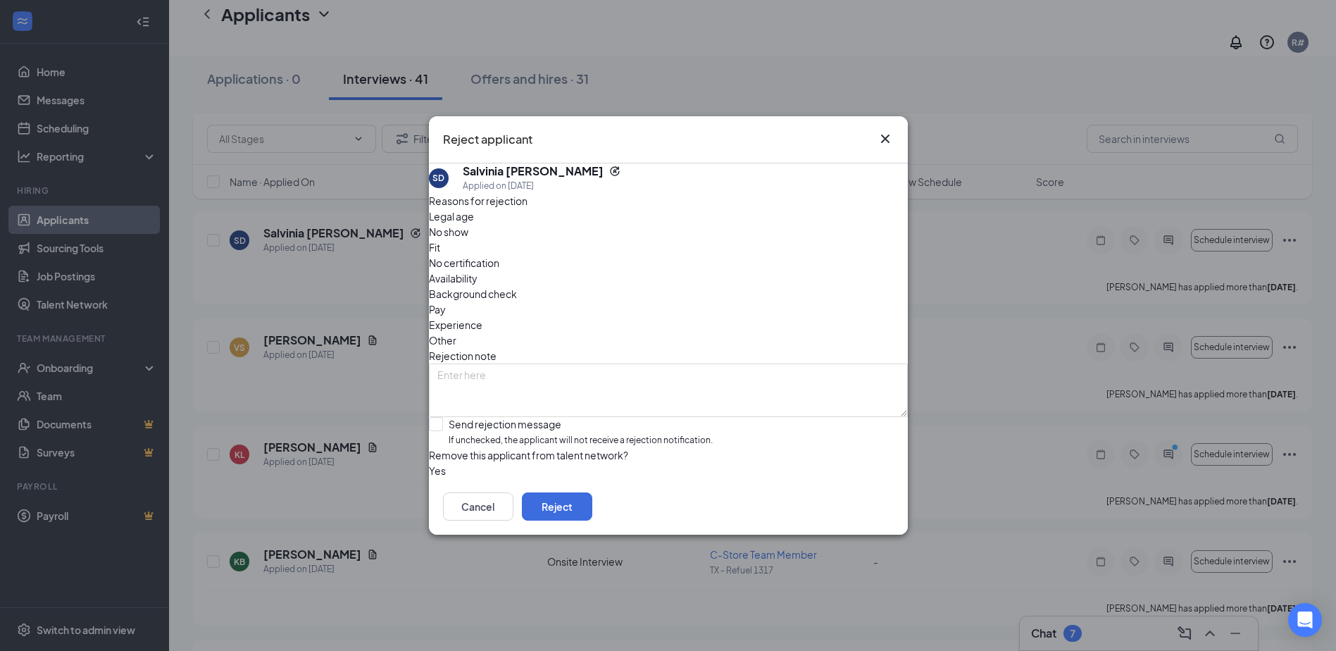
click at [478, 271] on span "Availability" at bounding box center [453, 278] width 49 height 15
click at [593, 521] on button "Reject" at bounding box center [557, 506] width 70 height 28
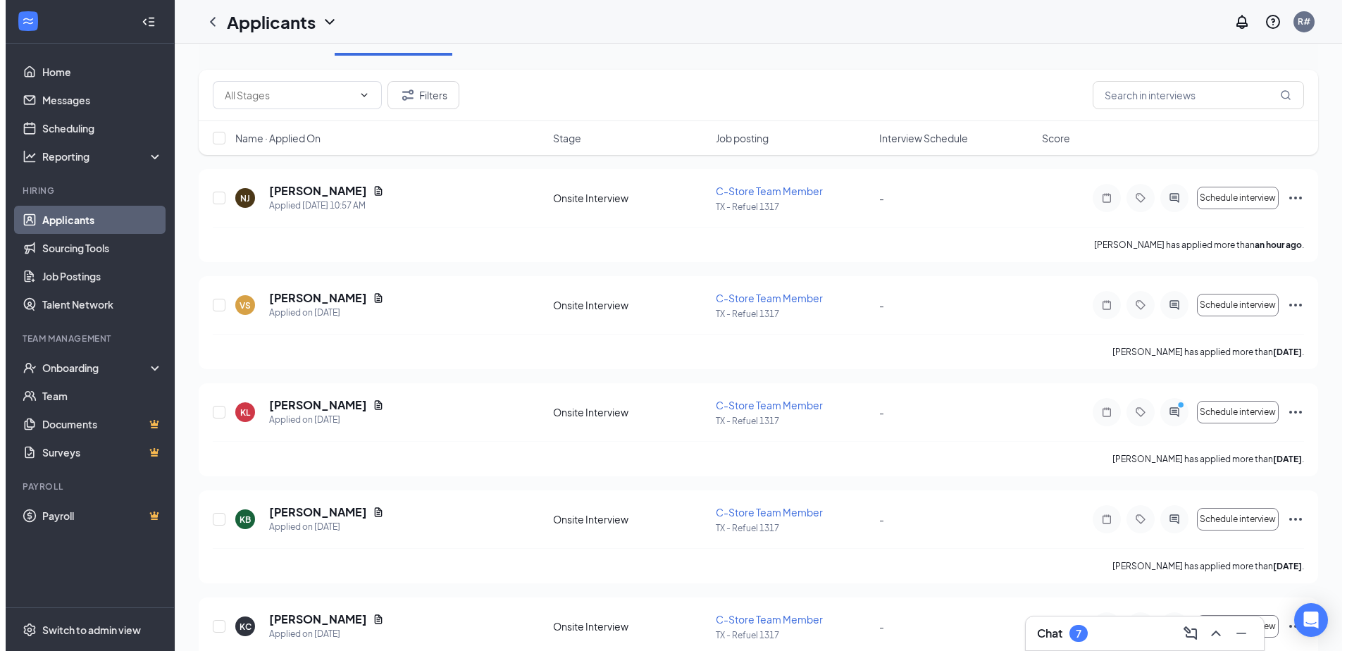
scroll to position [0, 0]
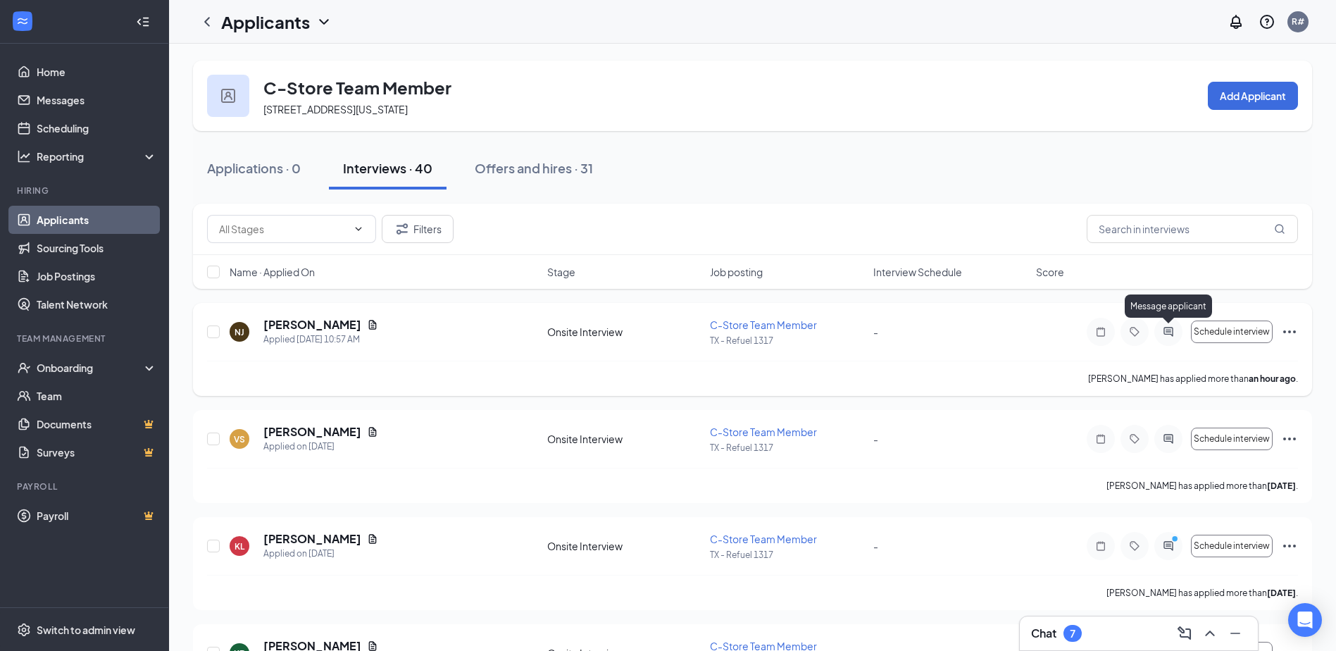
click at [1170, 334] on icon "ActiveChat" at bounding box center [1168, 331] width 9 height 9
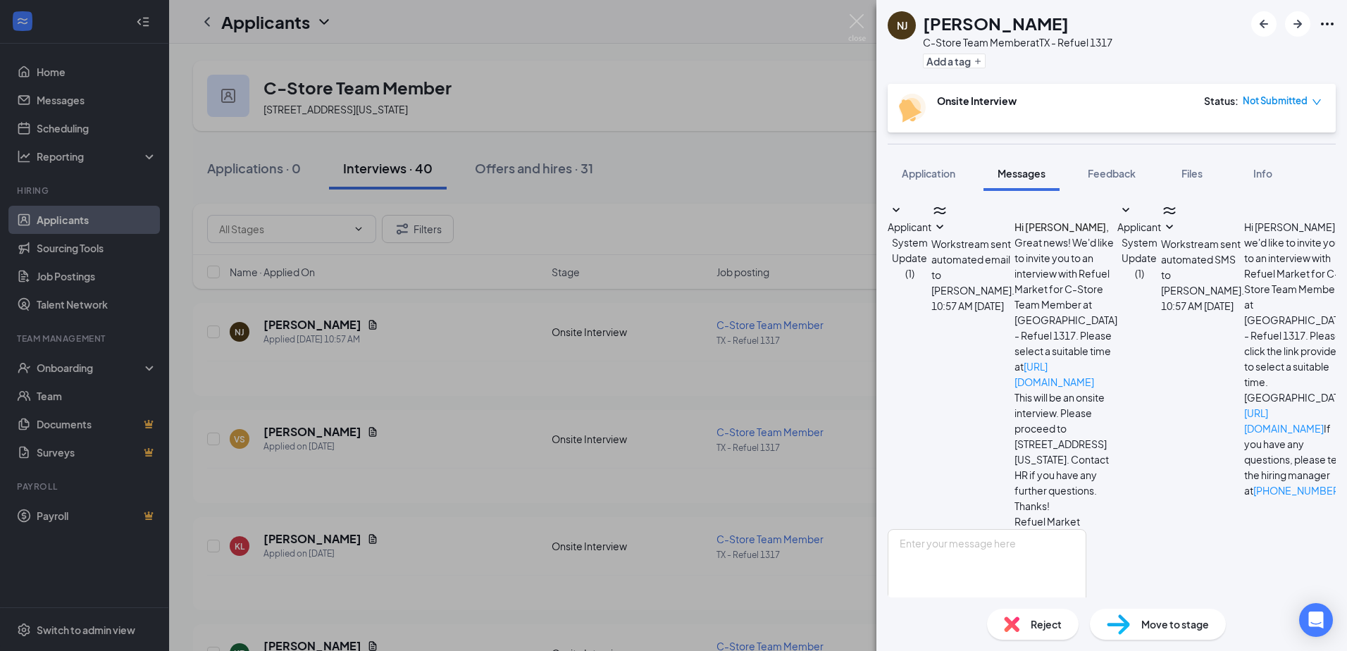
scroll to position [54, 0]
